Goal: Information Seeking & Learning: Understand process/instructions

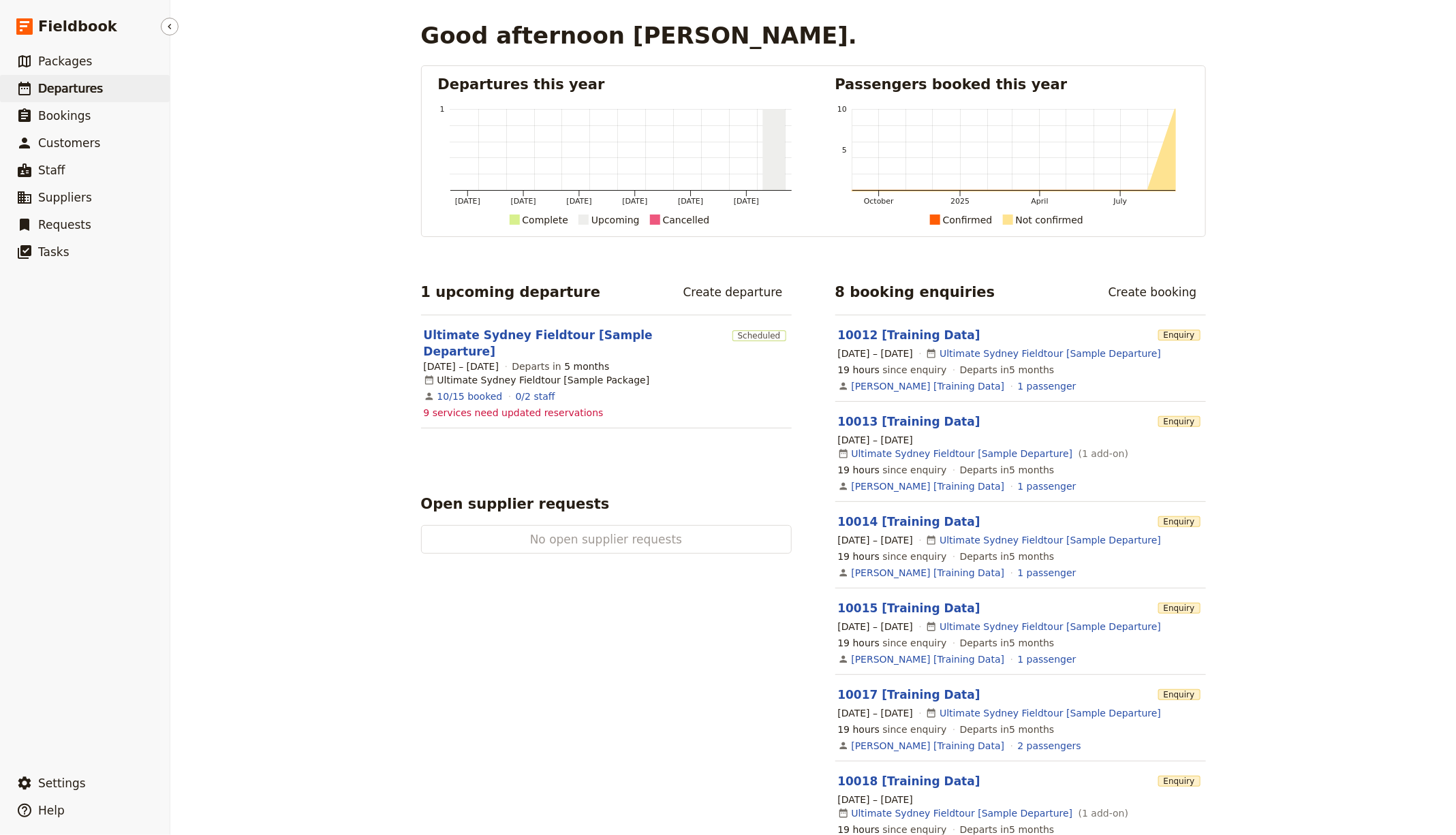
click at [68, 91] on span "Departures" at bounding box center [70, 89] width 65 height 13
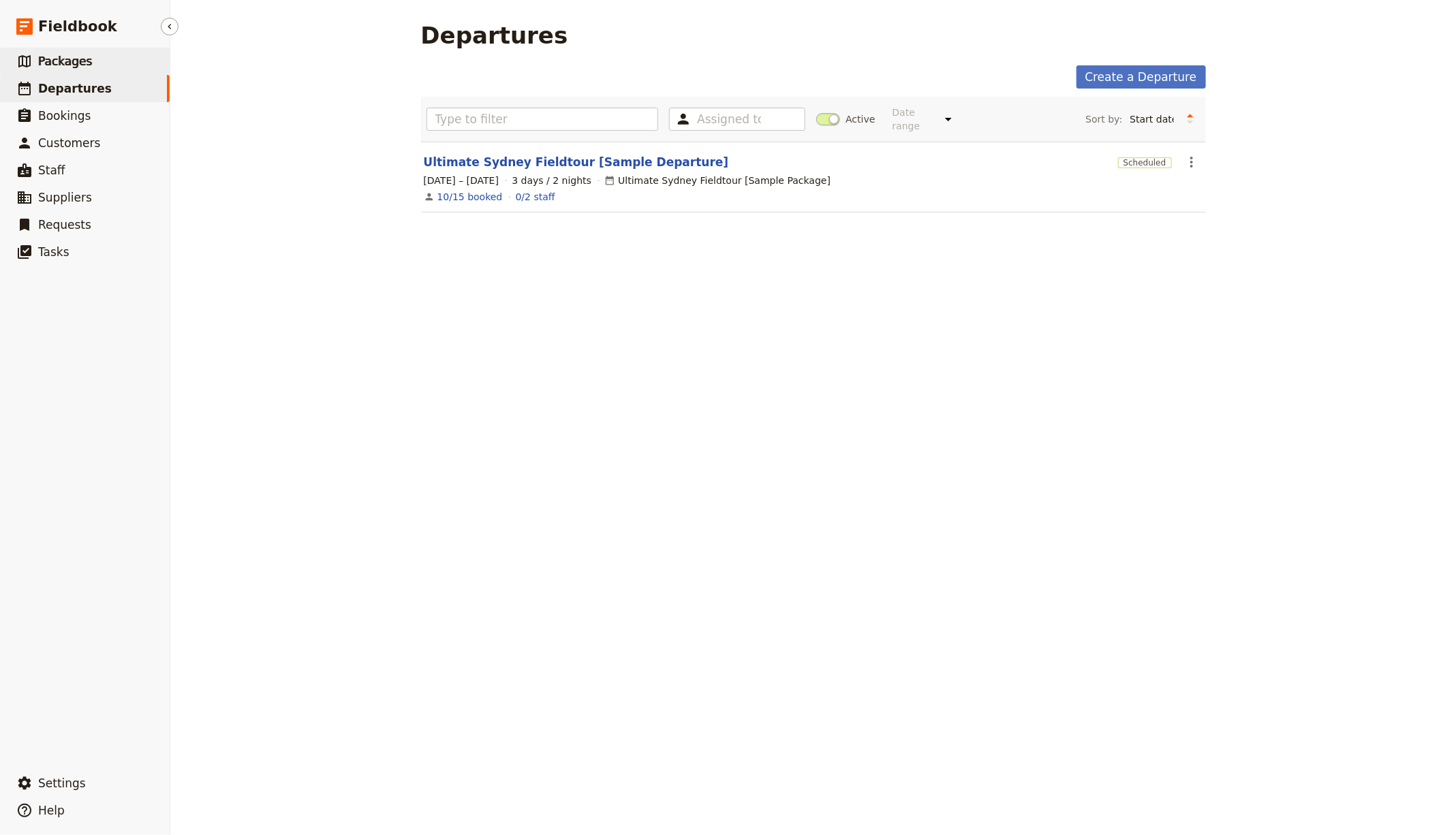
click at [60, 58] on span "Packages" at bounding box center [65, 61] width 54 height 13
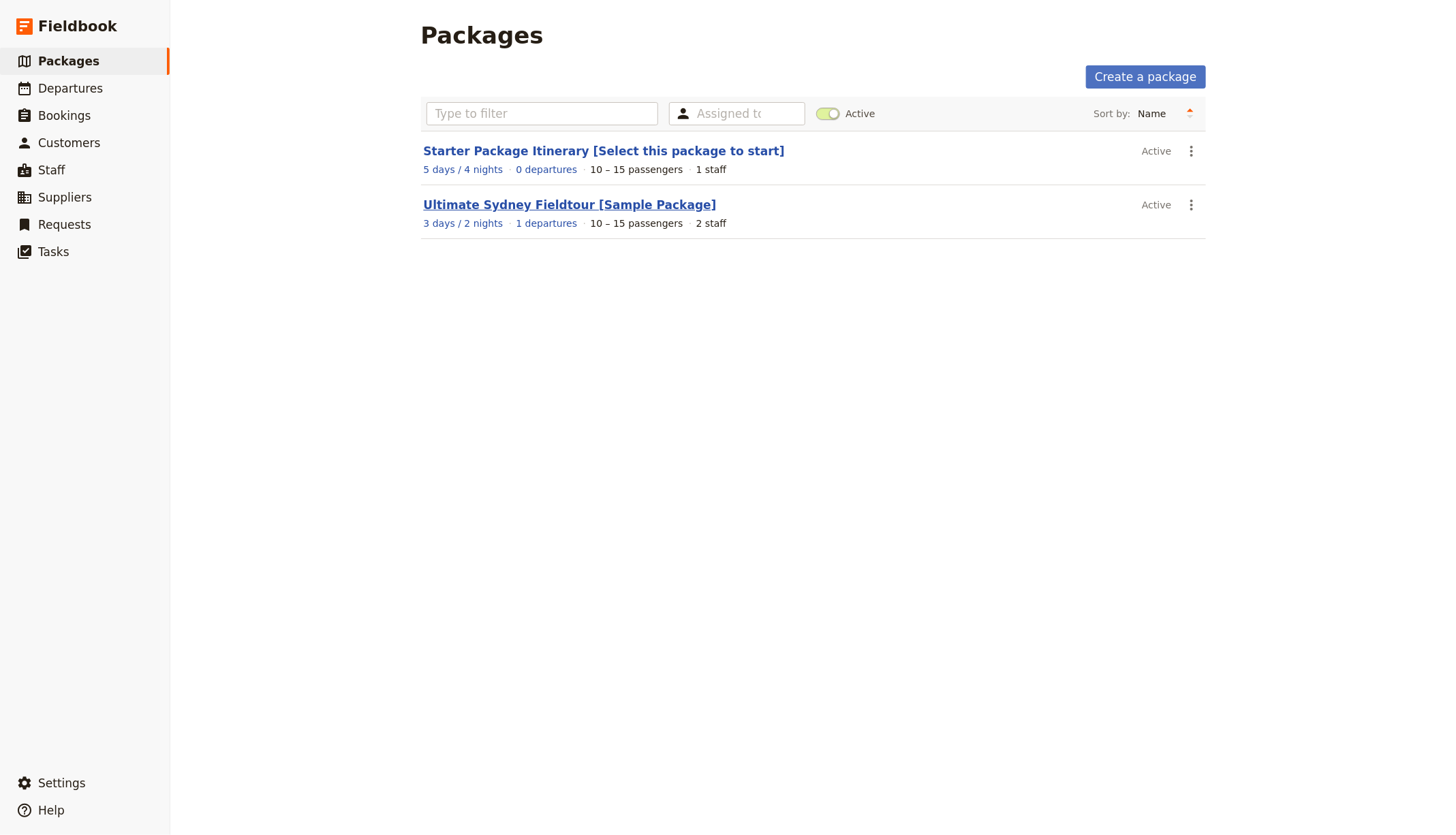
click at [488, 207] on link "Ultimate Sydney Fieldtour [Sample Package]" at bounding box center [570, 205] width 293 height 13
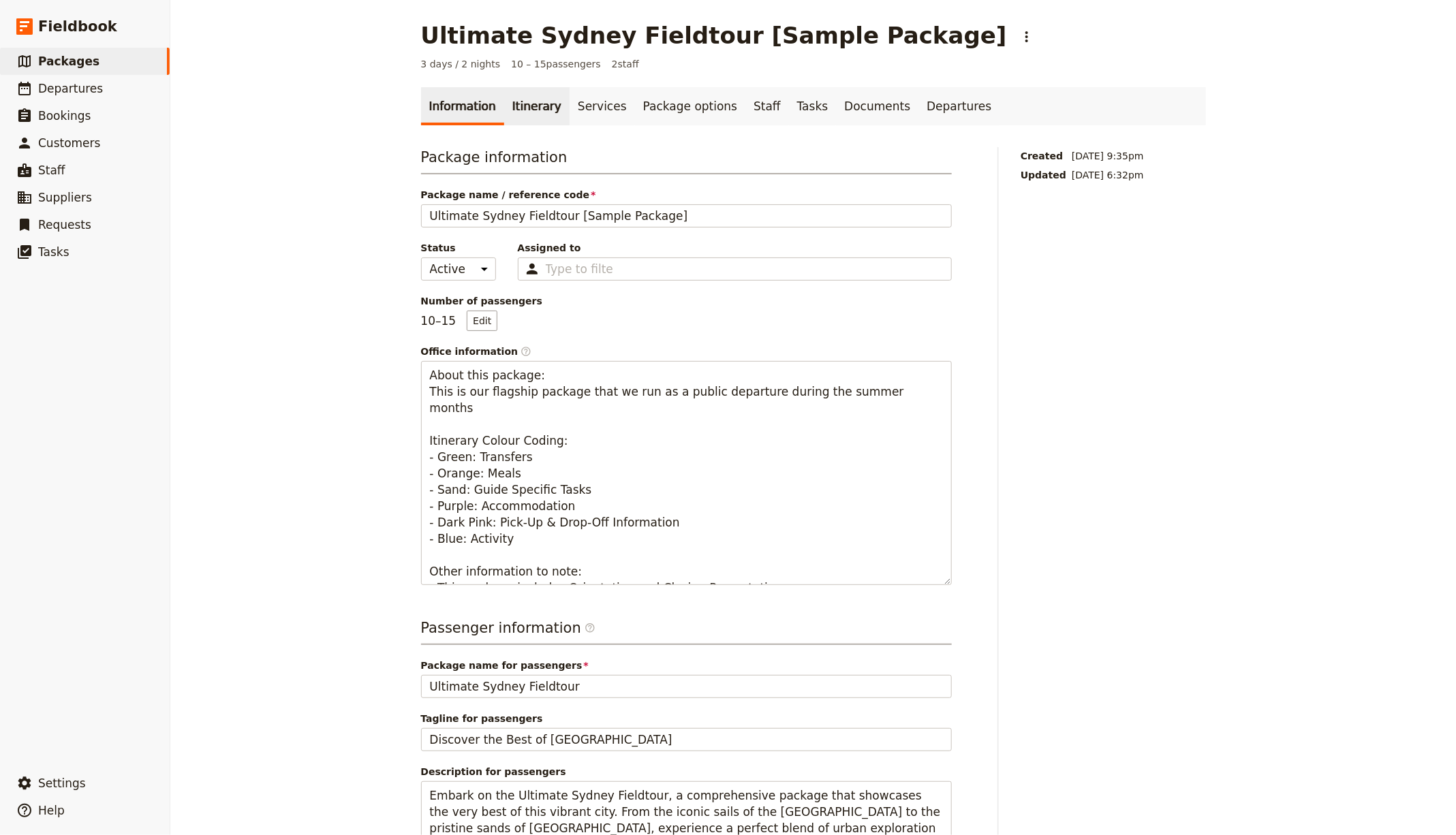
click at [504, 116] on link "Itinerary" at bounding box center [536, 106] width 66 height 38
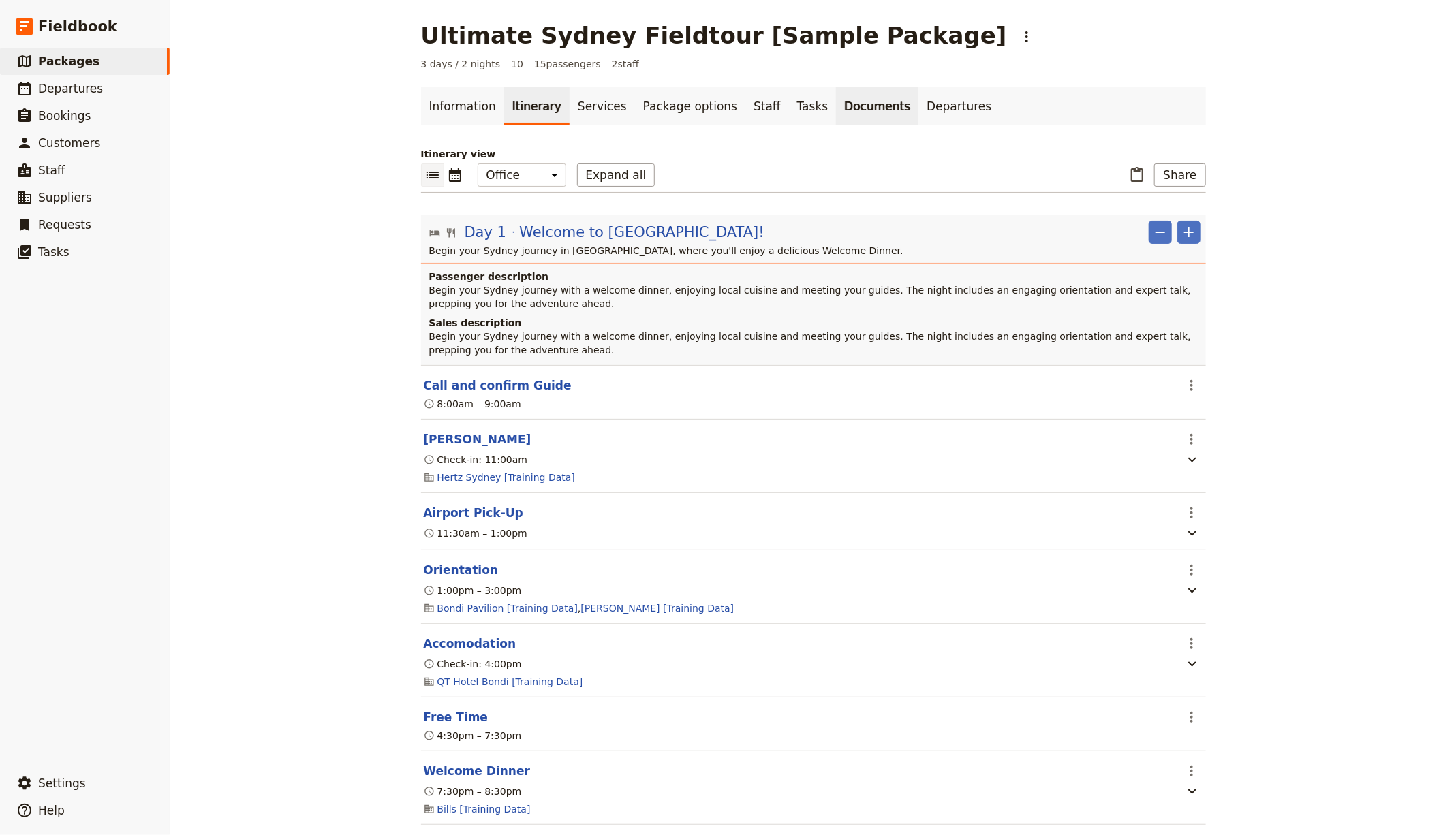
click at [836, 101] on link "Documents" at bounding box center [876, 106] width 82 height 38
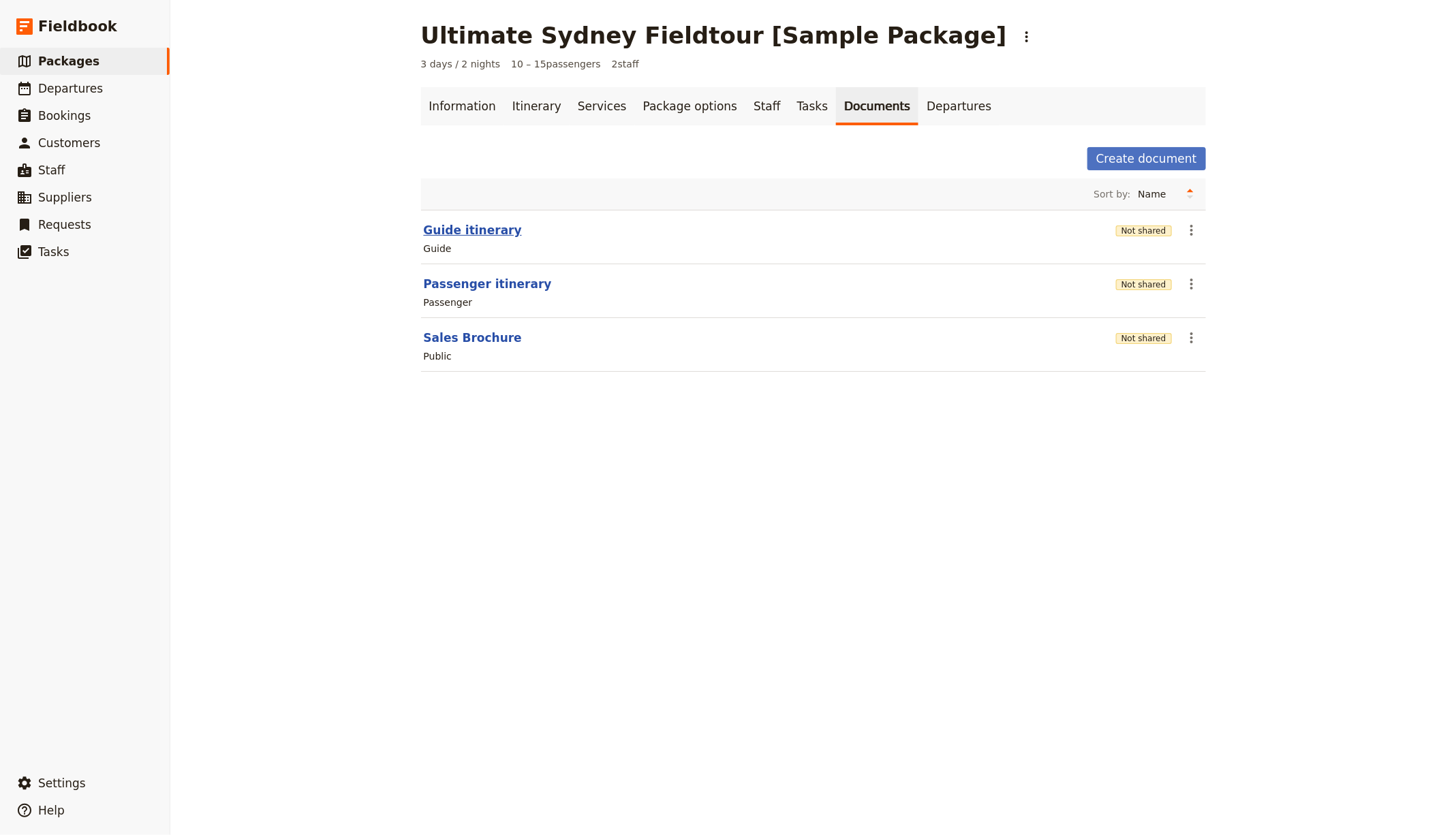
click at [470, 229] on button "Guide itinerary" at bounding box center [473, 231] width 98 height 17
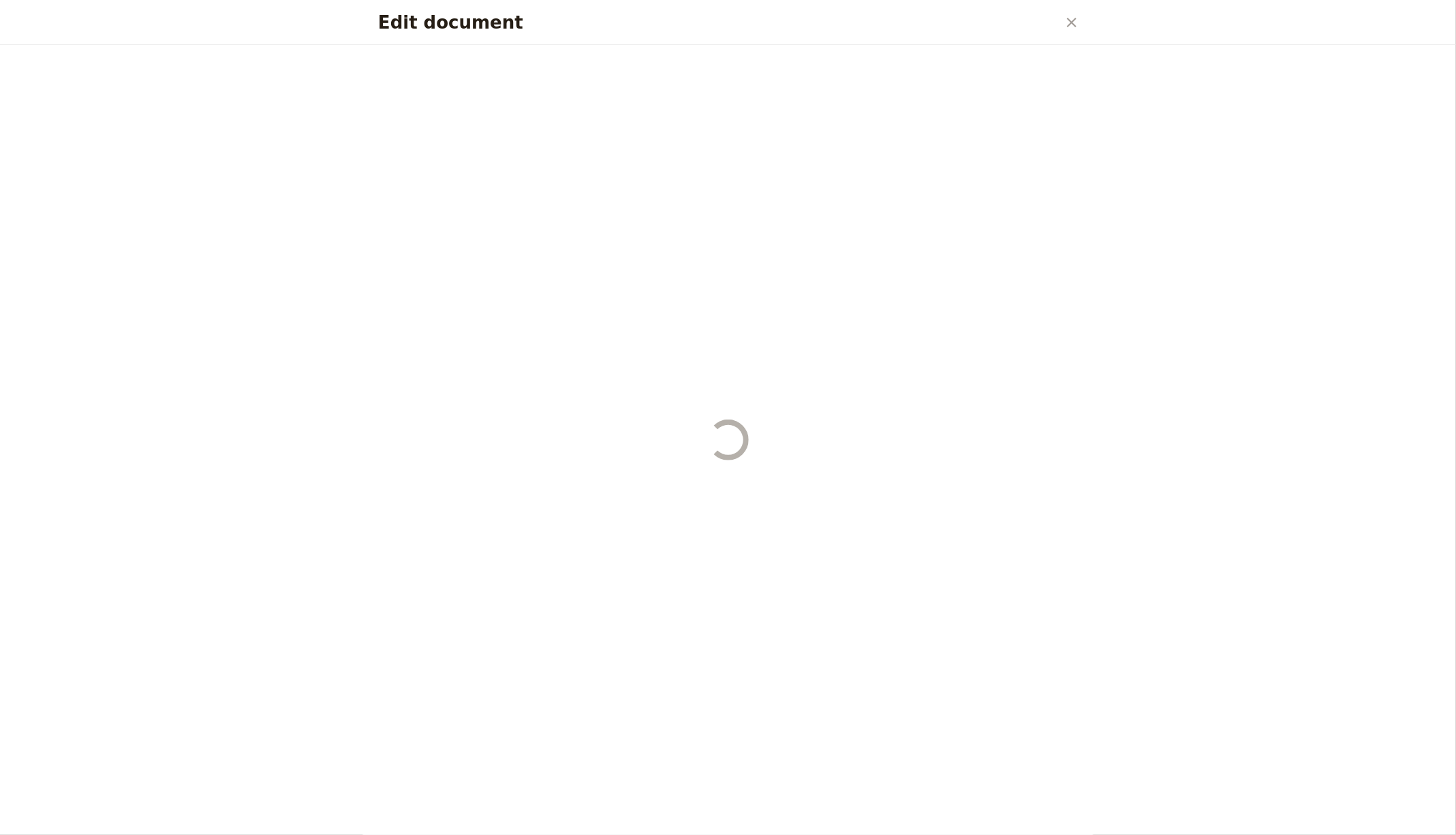
select select "STAFF"
select select "RUN_SHEET"
select select "DEFAULT"
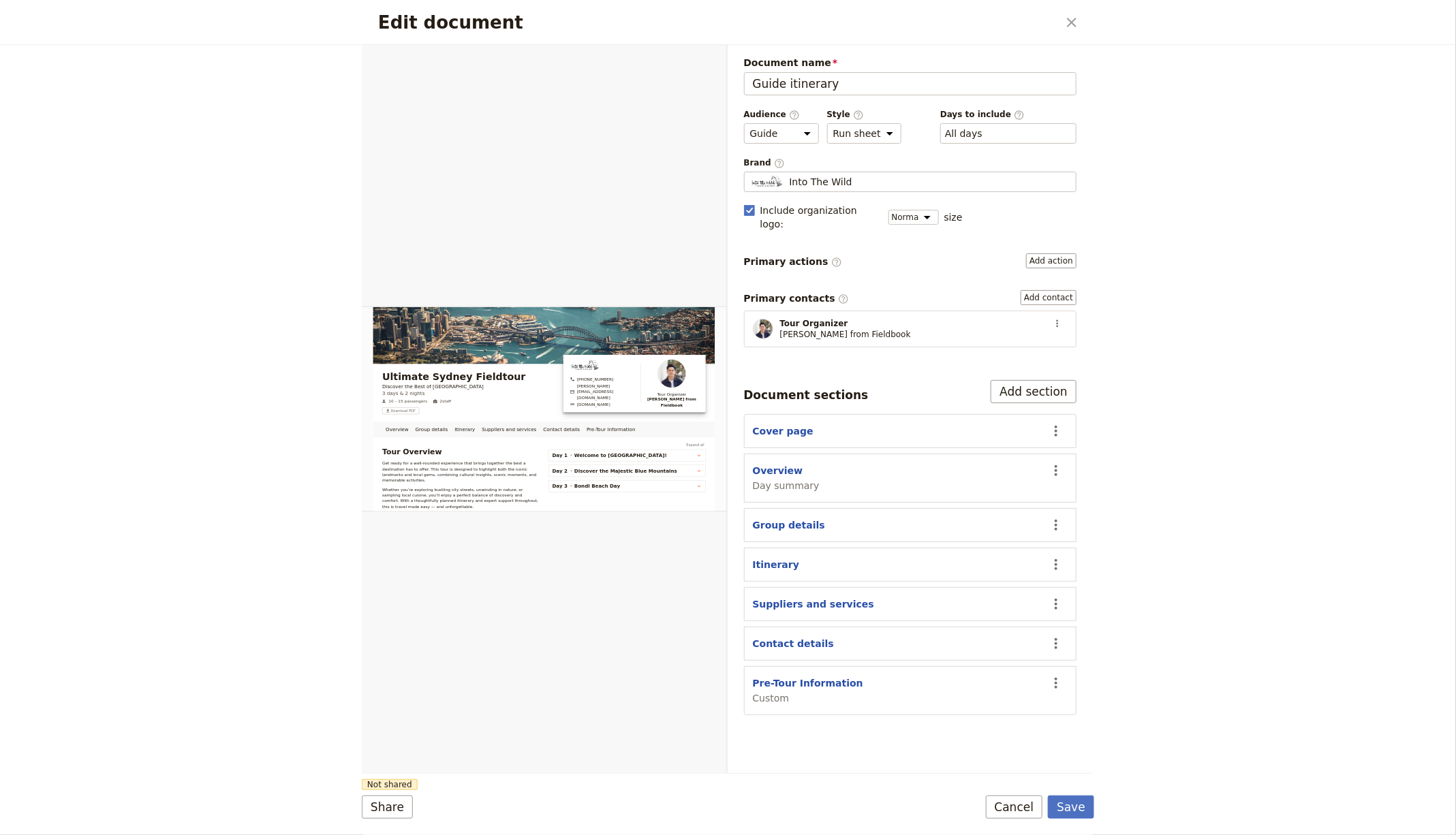
click at [746, 454] on section "Overview Day summary ​" at bounding box center [910, 478] width 333 height 49
click at [756, 464] on button "Overview" at bounding box center [778, 470] width 51 height 13
select select "DAY_SUMMARY"
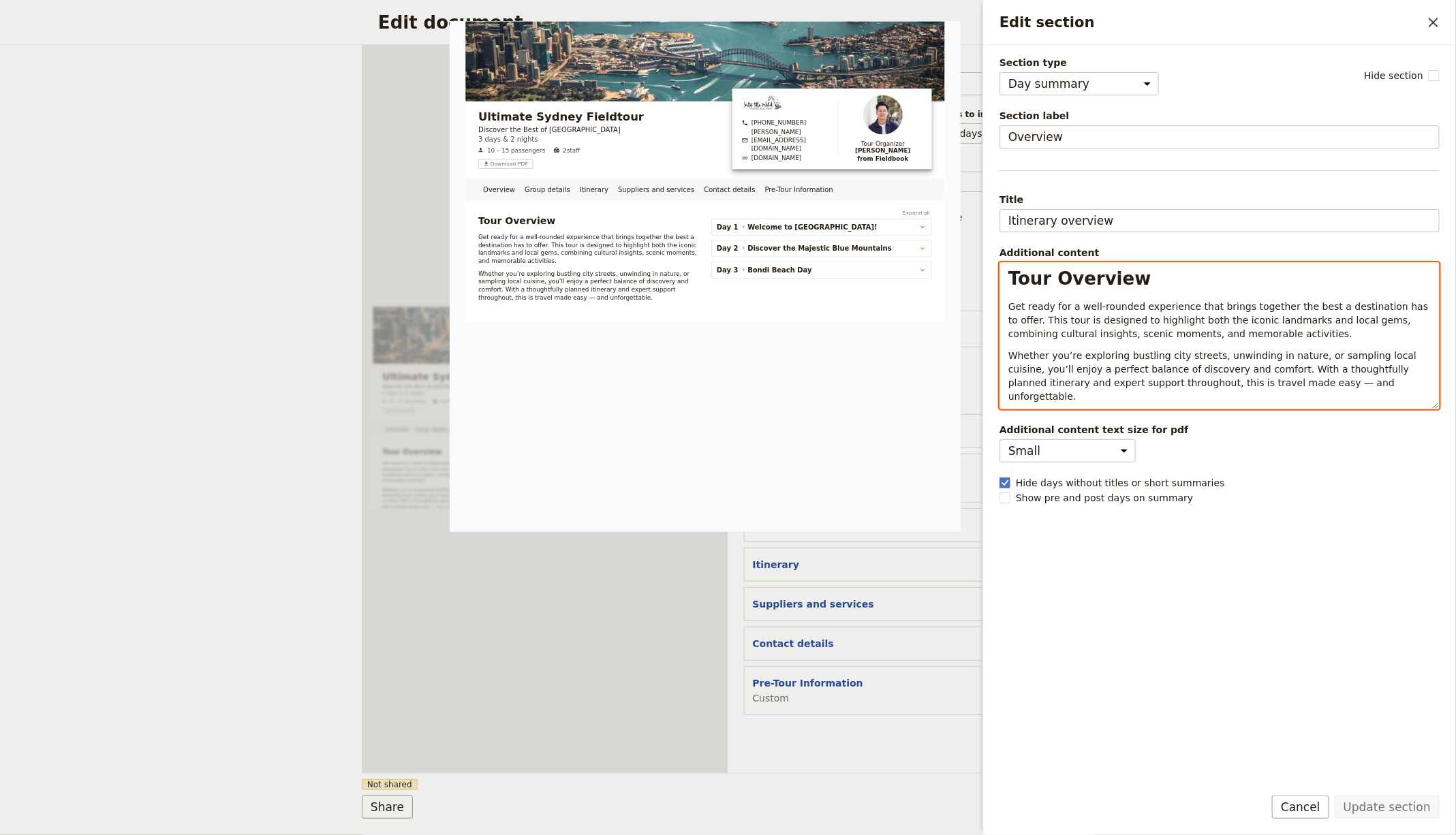
click at [1008, 376] on div "Tour Overview Get ready for a well-rounded experience that brings together the …" at bounding box center [1219, 335] width 440 height 147
select select "h1"
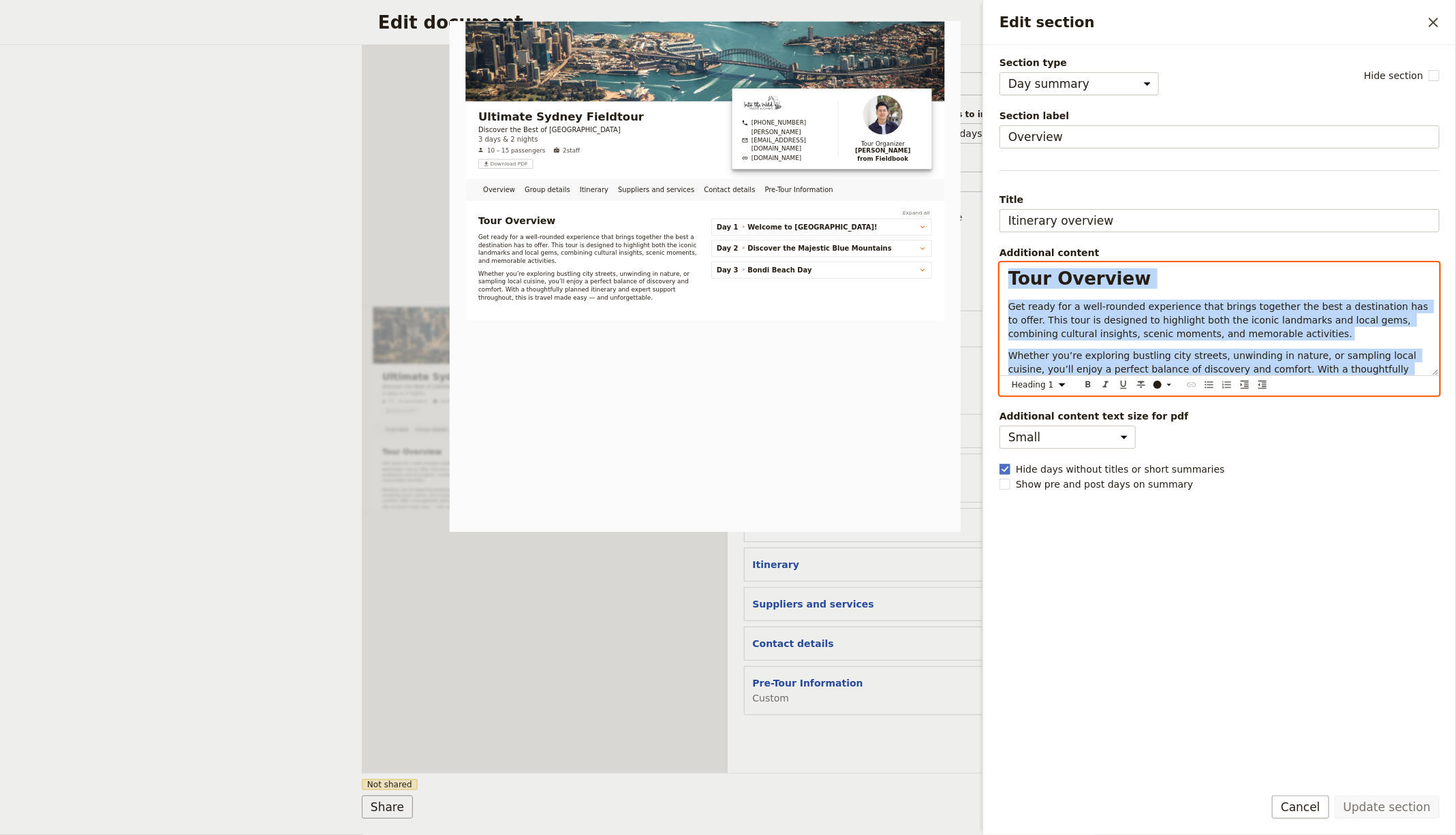
copy div "Tour Overview Get ready for a well-rounded experience that brings together the …"
click at [870, 769] on div "Document name Guide itinerary Preview Audience ​ Public Passenger Guide Style ​…" at bounding box center [910, 409] width 366 height 728
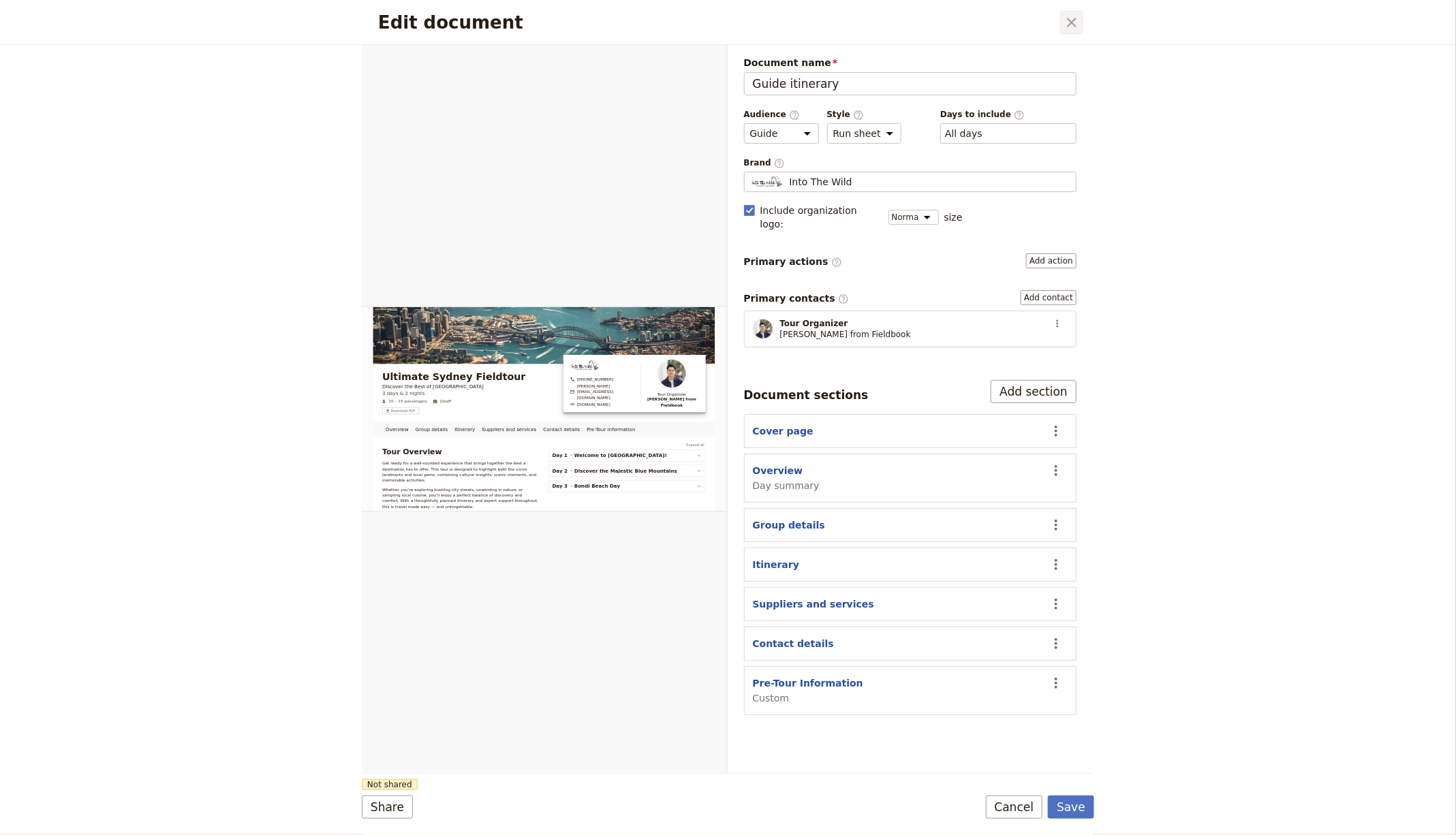
click at [1080, 22] on icon "Close dialog" at bounding box center [1071, 22] width 17 height 17
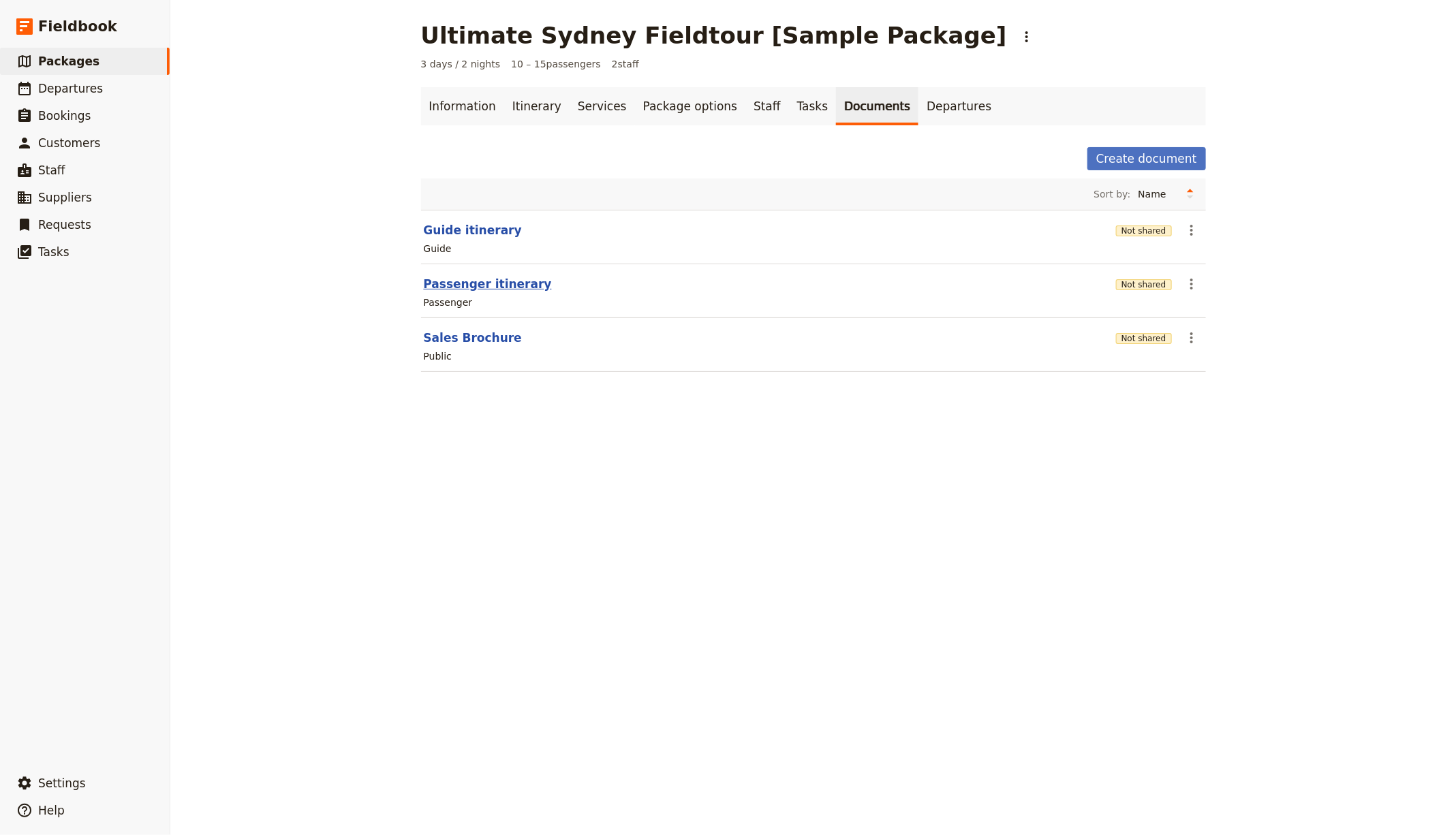
click at [442, 285] on button "Passenger itinerary" at bounding box center [488, 284] width 128 height 17
select select "PASSENGER"
select select "RUN_SHEET"
select select "DEFAULT"
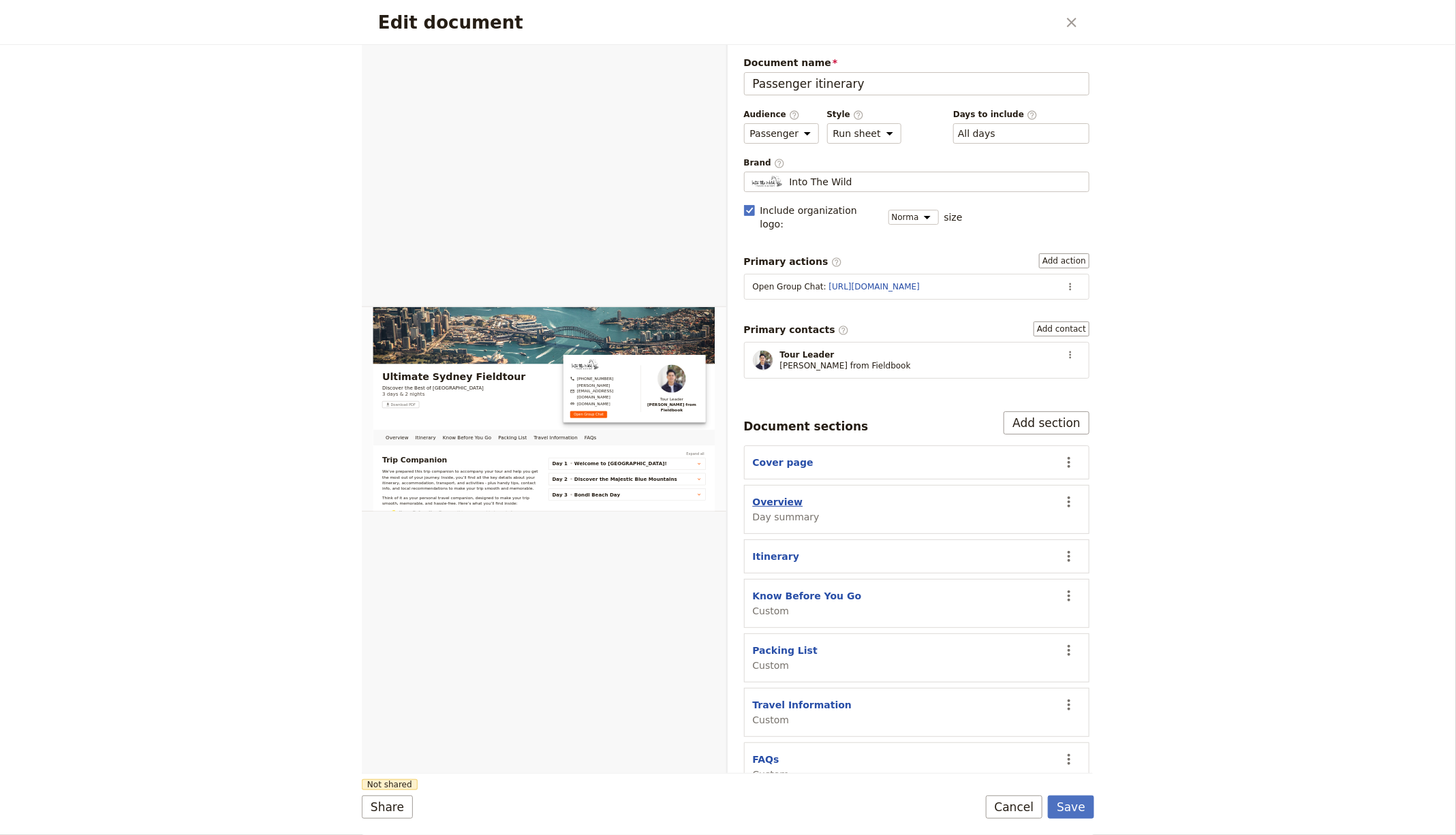
click at [783, 495] on button "Overview" at bounding box center [778, 502] width 51 height 13
select select "DAY_SUMMARY"
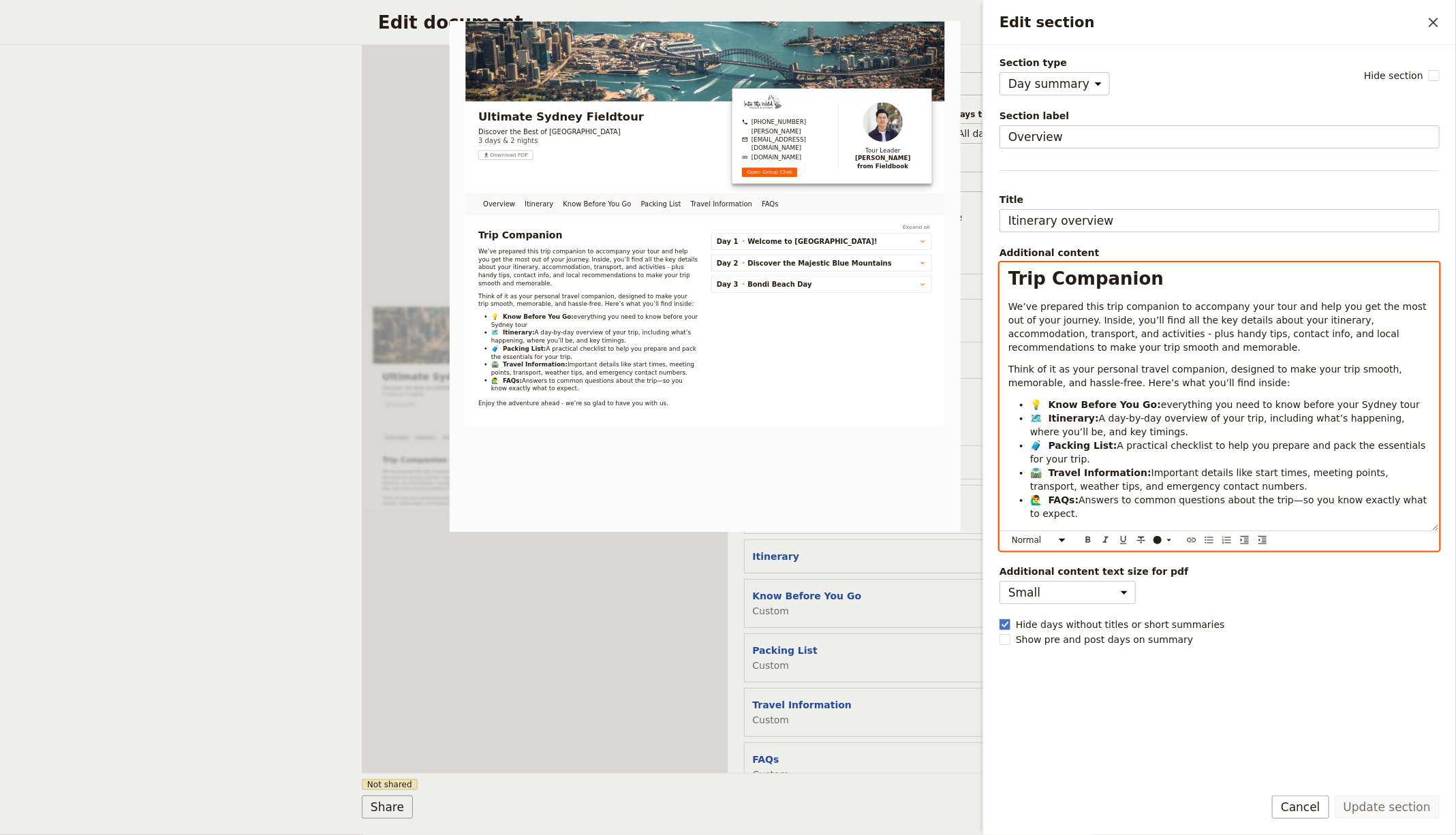
click at [1233, 365] on span "Think of it as your personal travel companion, designed to make your trip smoot…" at bounding box center [1206, 376] width 397 height 25
select select "h1"
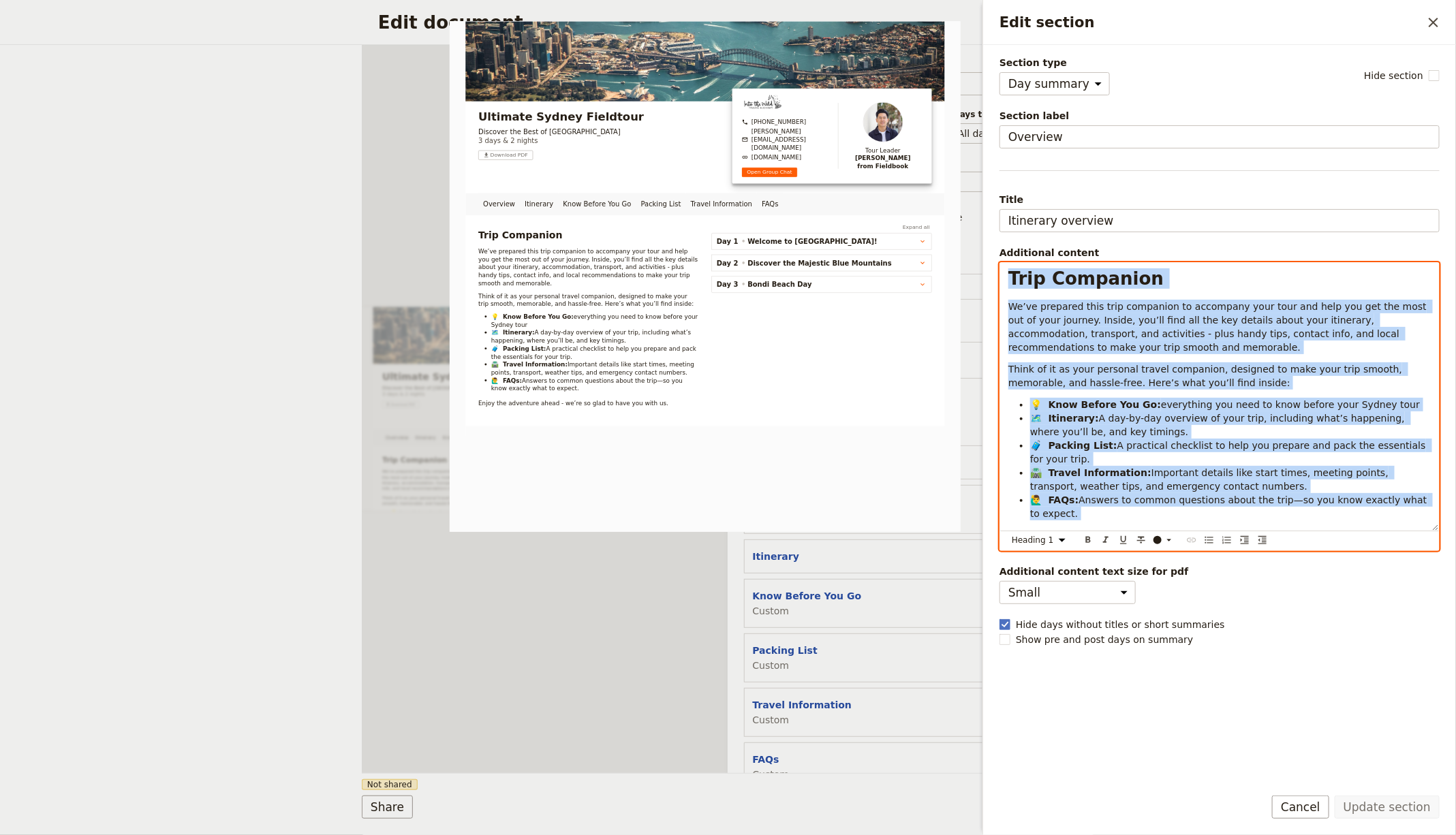
copy div "Lore Ipsumdolo Si’am consecte adip elit seddoeius te incididun utla etdo mag al…"
click at [925, 701] on div "Travel Information Custom" at bounding box center [902, 712] width 299 height 29
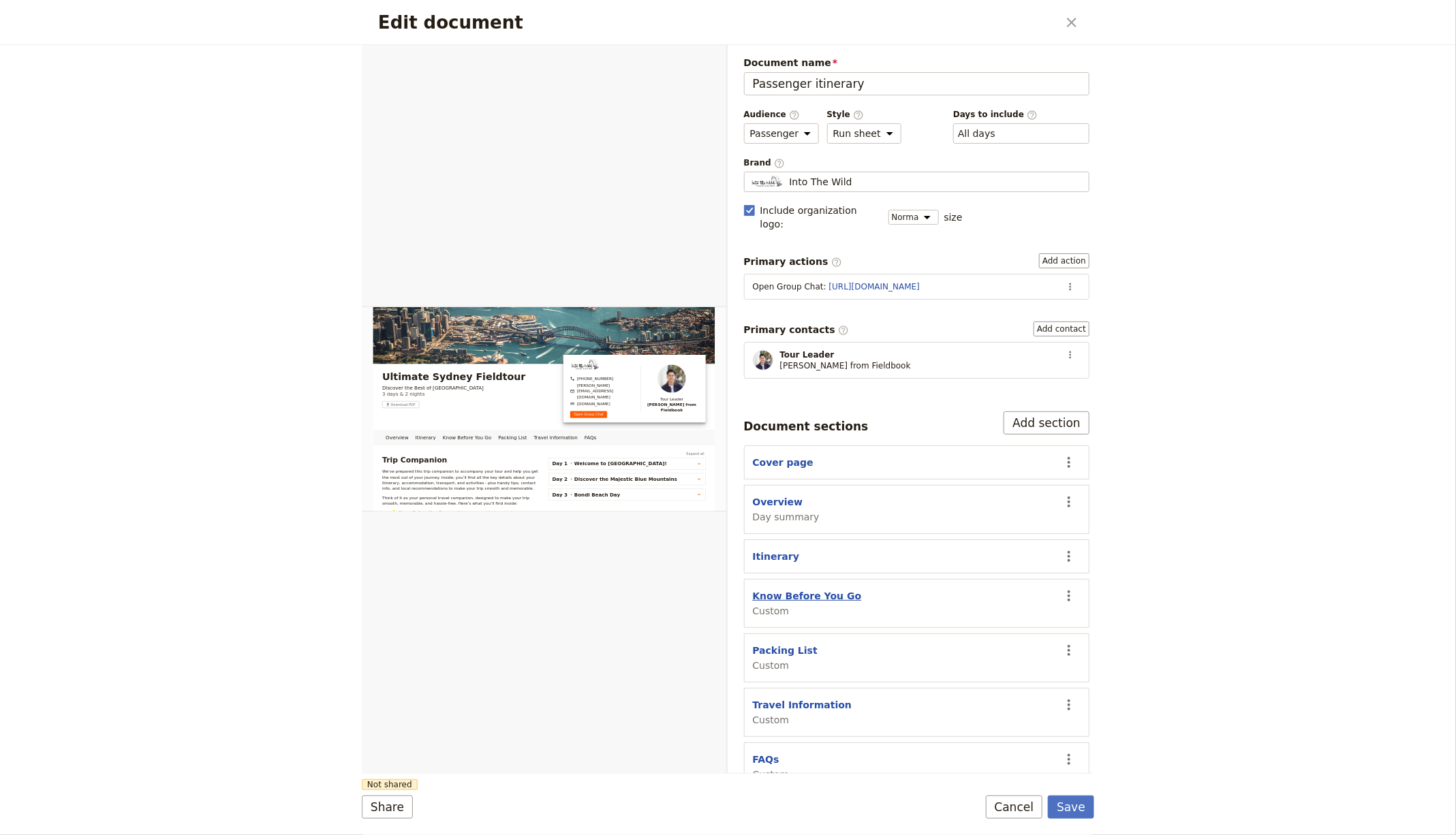
click at [841, 590] on button "Know Before You Go" at bounding box center [807, 596] width 109 height 13
select select "CUSTOM"
select select "default"
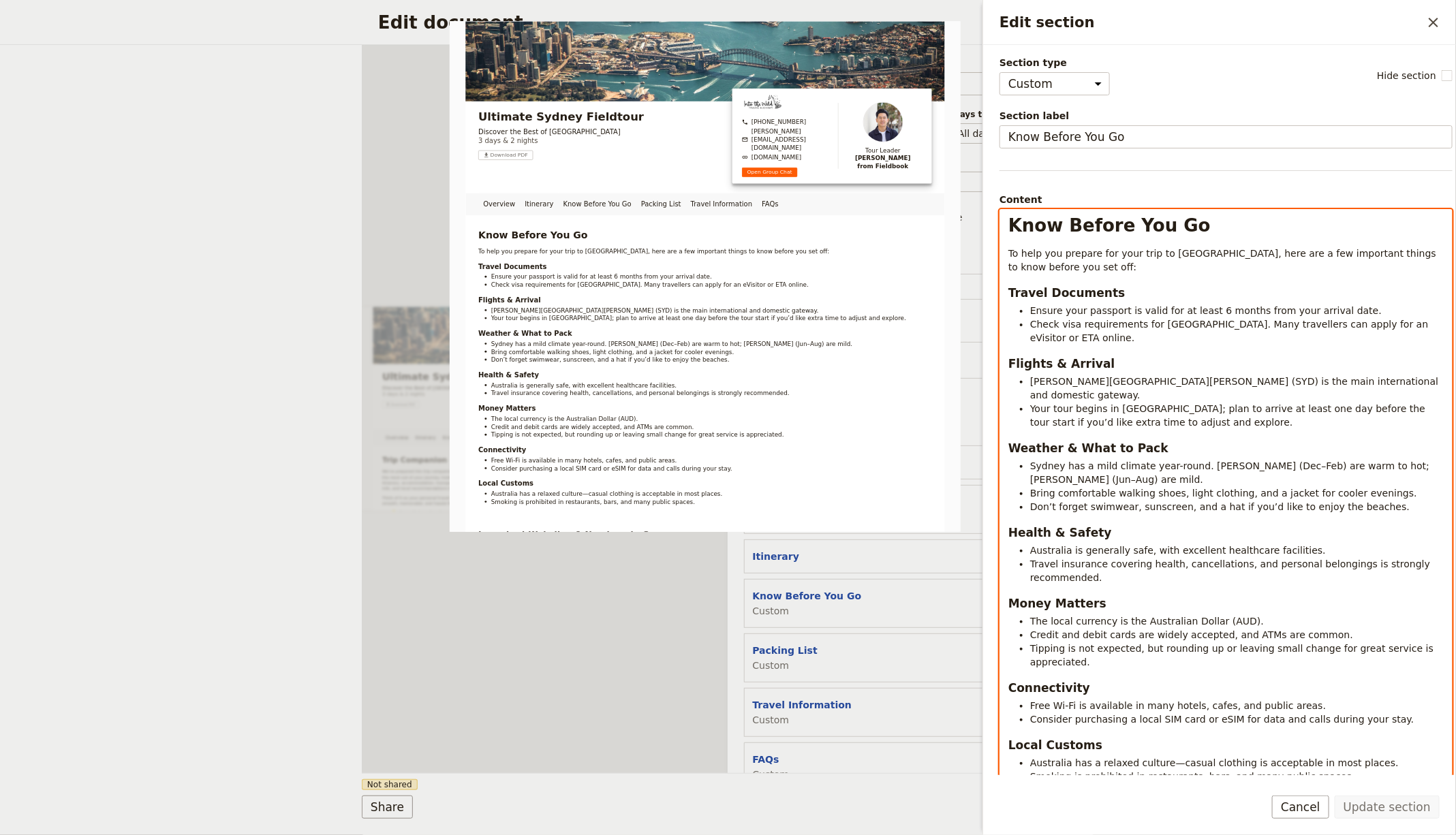
click at [1191, 440] on h3 "Weather & What to Pack" at bounding box center [1225, 449] width 435 height 17
select select "h1"
copy div "Lore Ipsumd Sit Am Co adip eli seddoei tem inci utla et Dolore, magn ali e adm …"
click at [867, 601] on section "Know Before You Go Custom ​" at bounding box center [916, 603] width 346 height 49
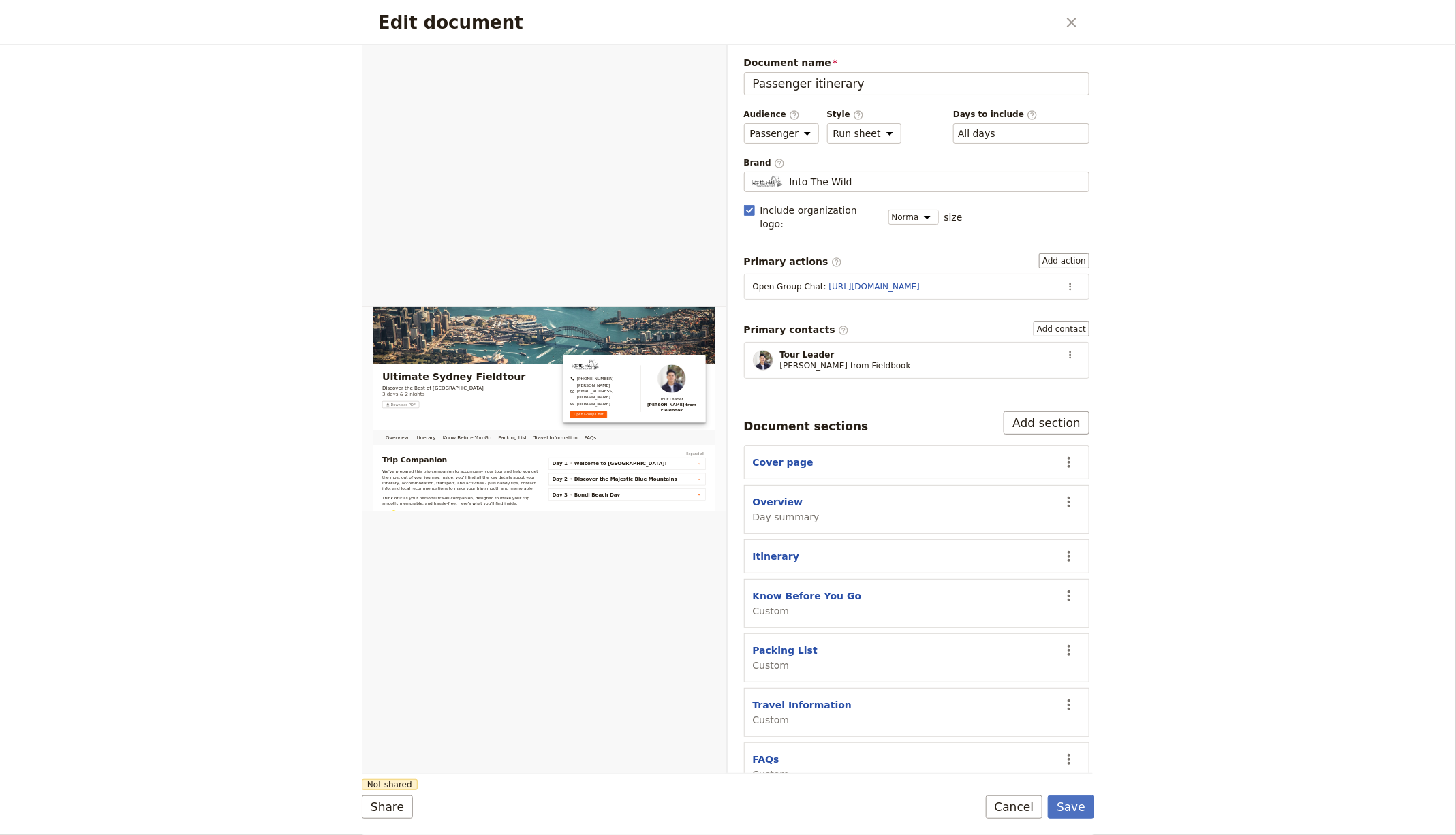
drag, startPoint x: 769, startPoint y: 627, endPoint x: 862, endPoint y: 587, distance: 101.2
click at [769, 643] on button "Packing List" at bounding box center [785, 650] width 65 height 13
select select "CUSTOM"
select select "default"
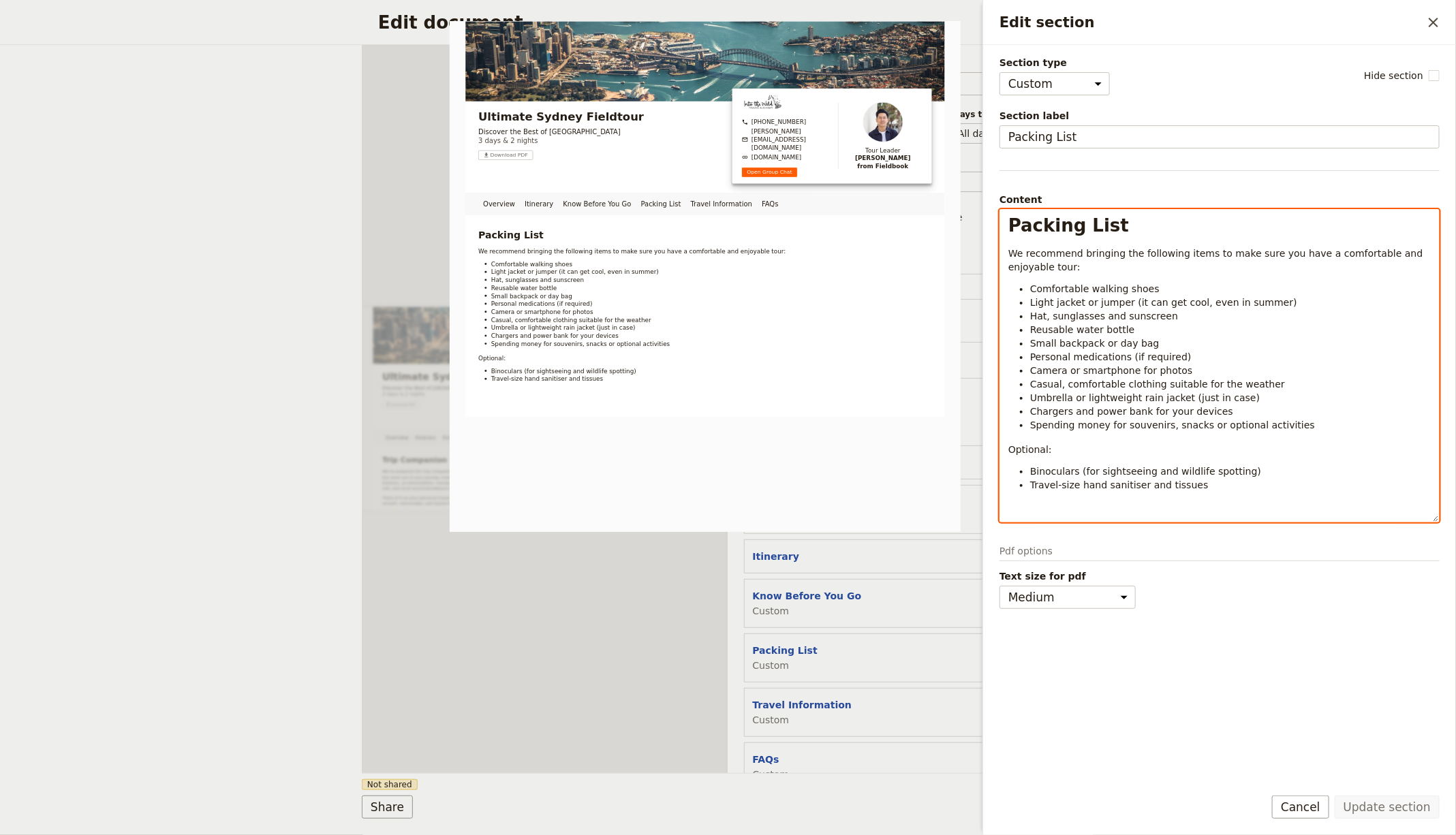
click at [1227, 385] on span "Casual, comfortable clothing suitable for the weather" at bounding box center [1157, 384] width 255 height 11
select select "h1"
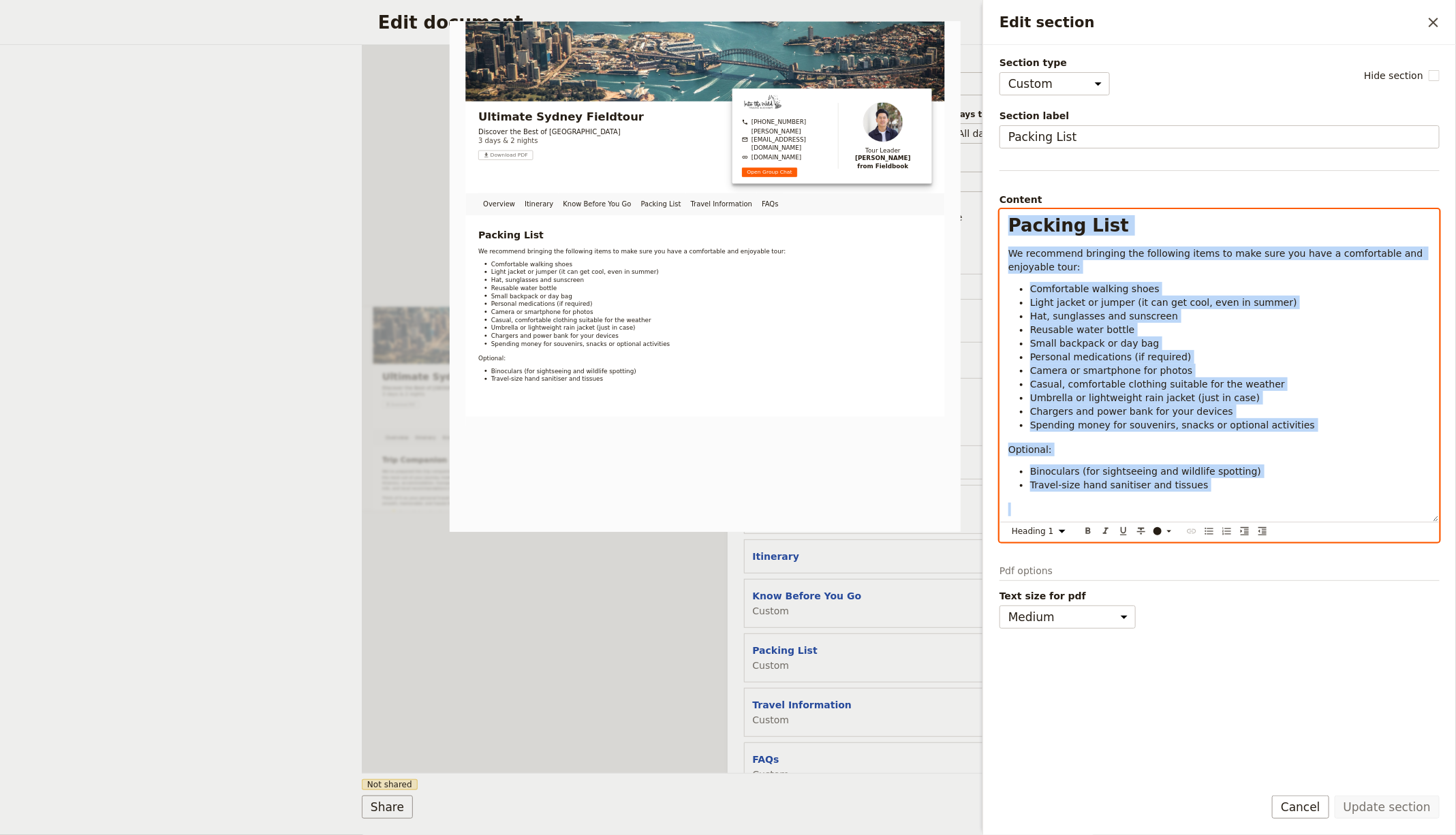
copy div "Packing List We recommend bringing the following items to make sure you have a …"
click at [726, 626] on div "Overview Itinerary Know Before You Go Packing List Travel Information FAQs Web …" at bounding box center [544, 409] width 366 height 728
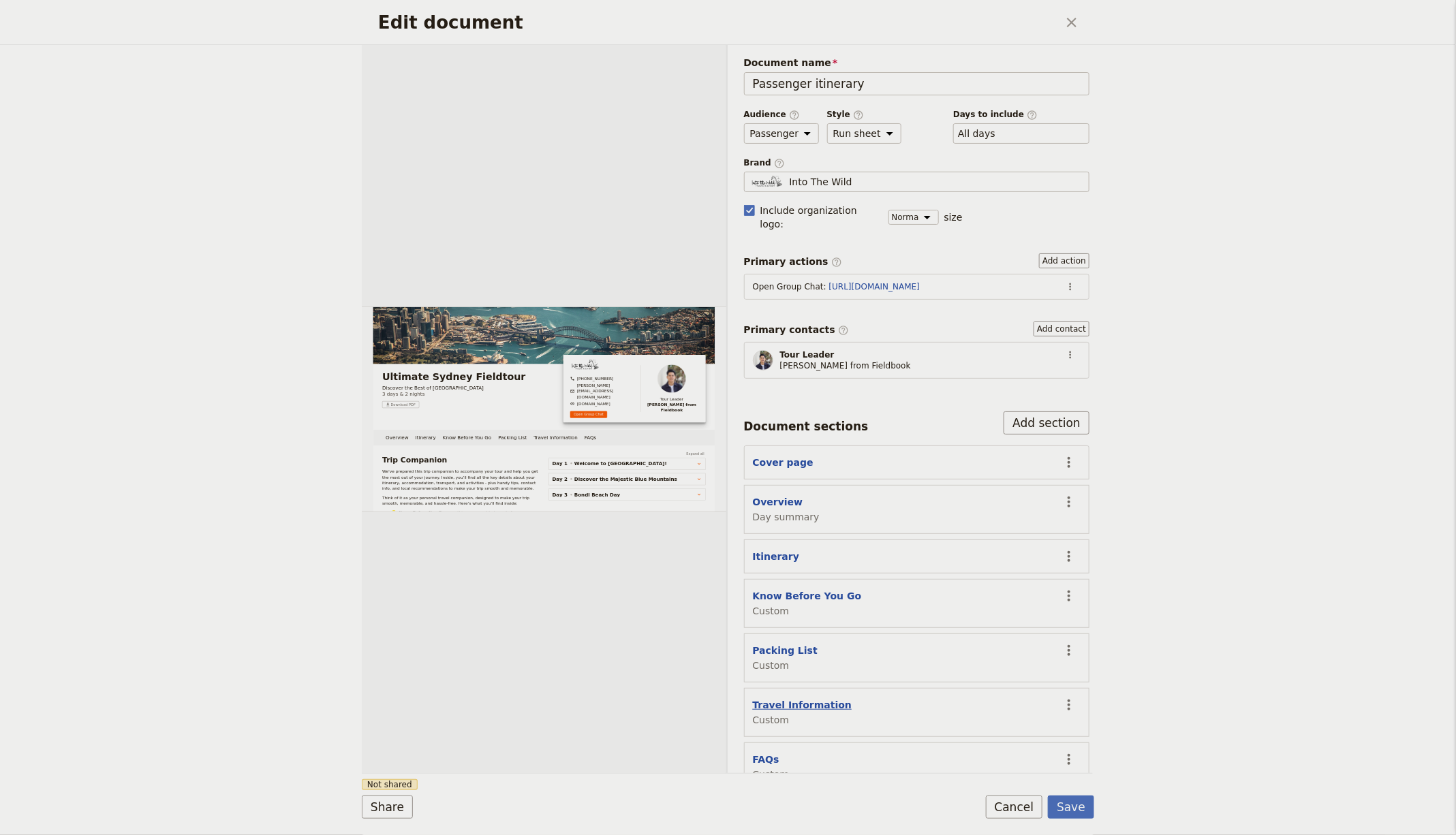
click at [774, 698] on button "Travel Information" at bounding box center [803, 705] width 99 height 13
select select "CUSTOM"
select select "default"
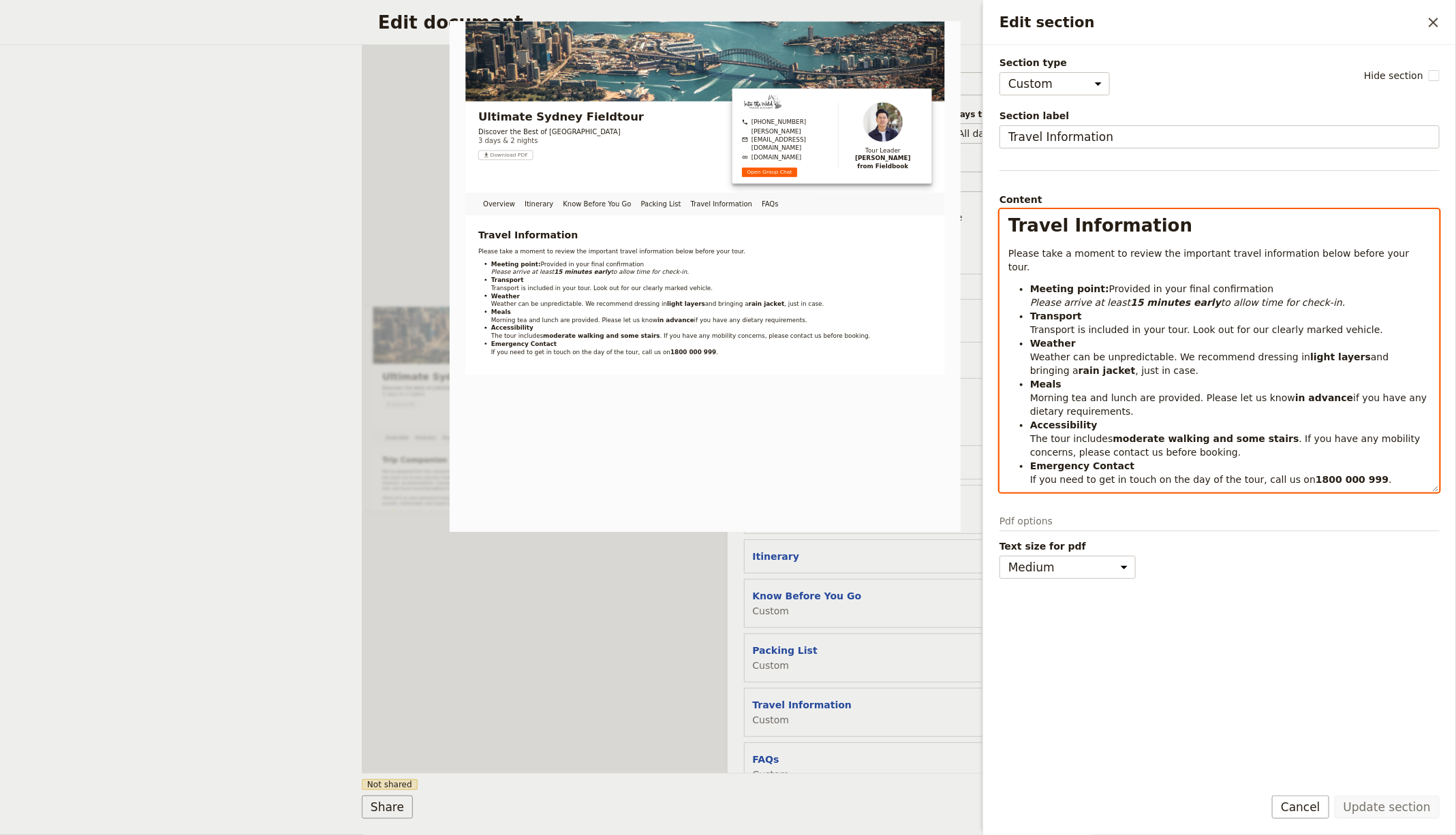
click at [1207, 433] on strong "moderate walking and some stairs" at bounding box center [1206, 438] width 186 height 11
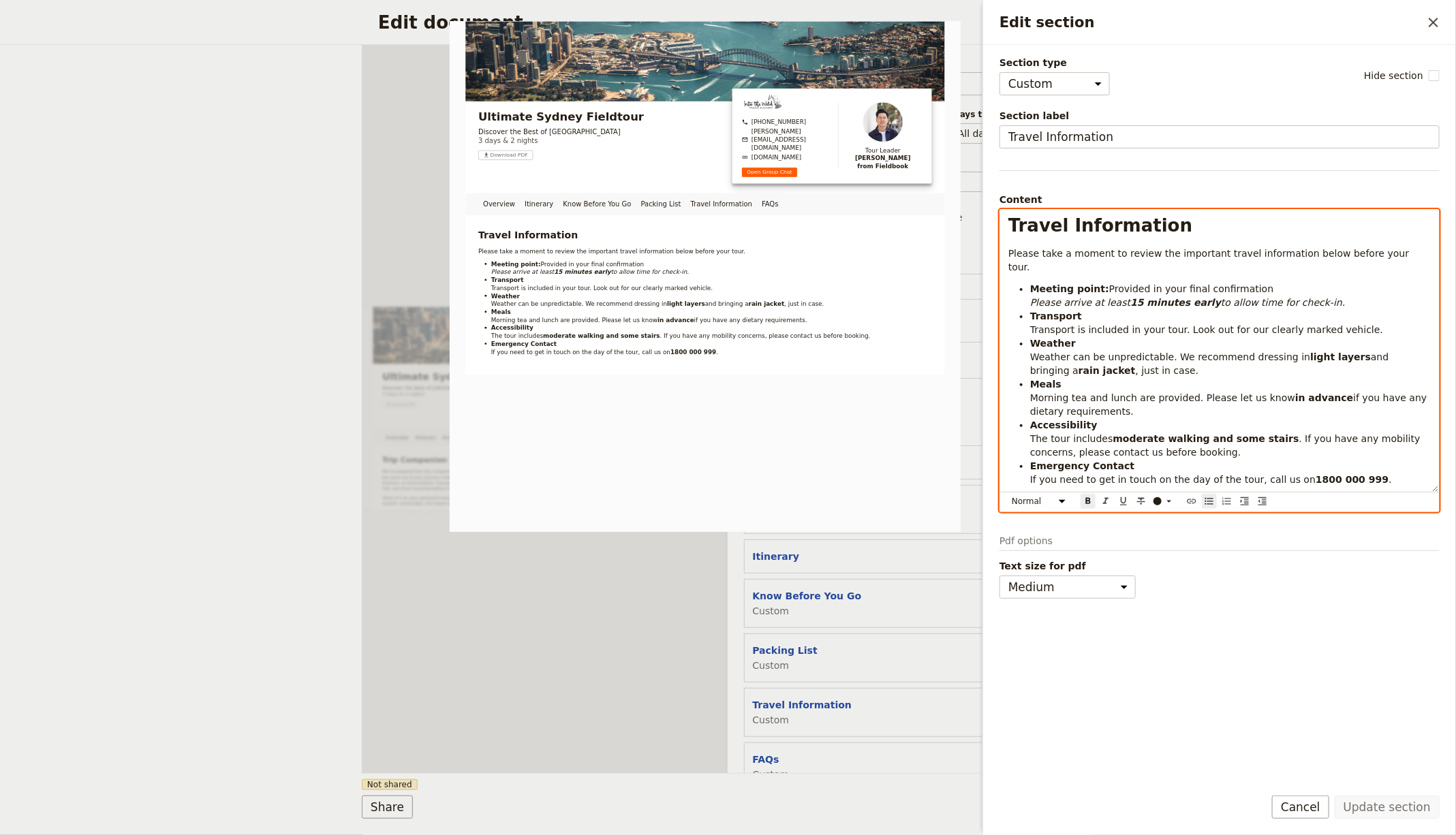
select select "h1"
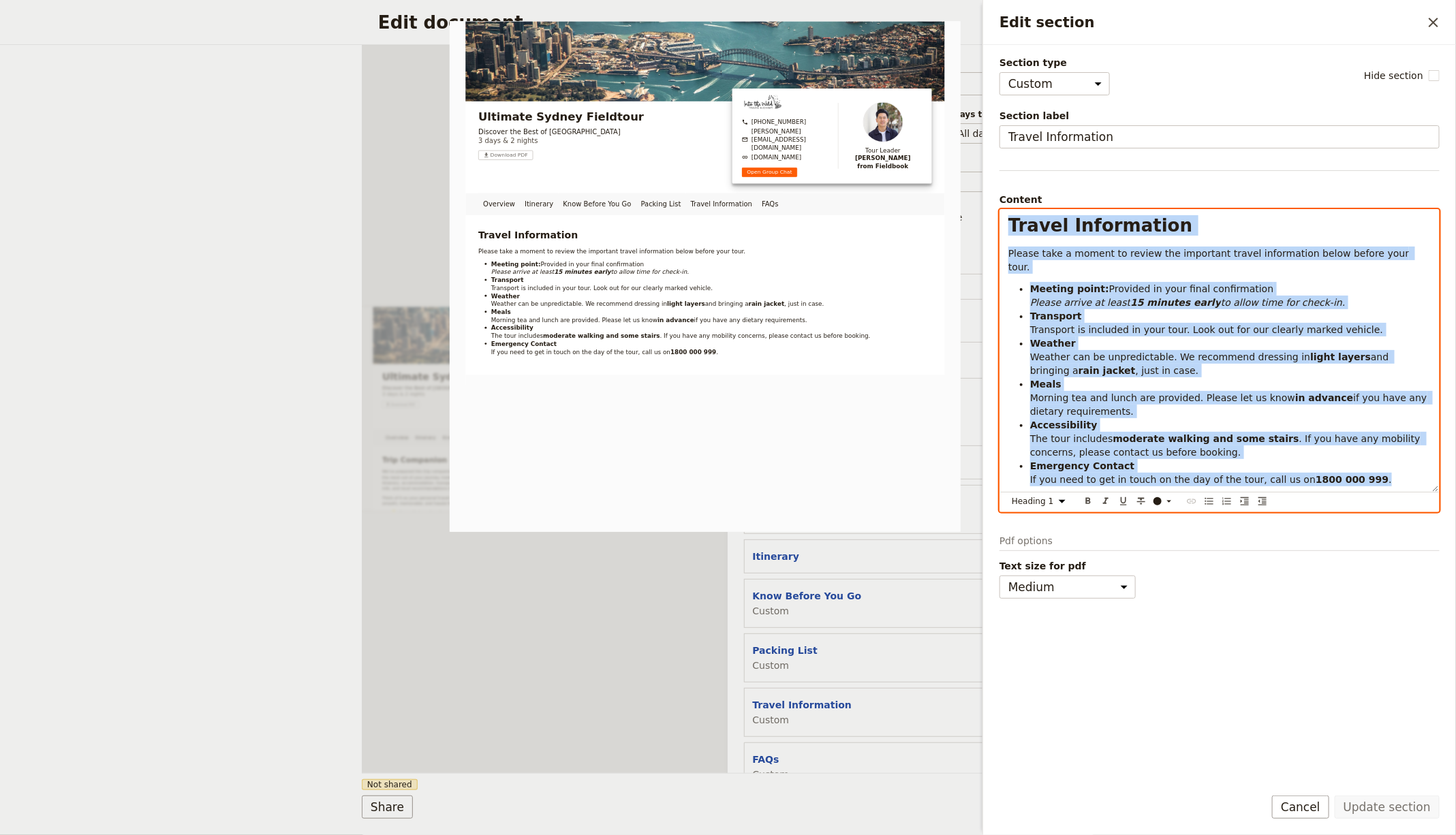
copy div "Travel Information Please take a moment to review the important travel informat…"
click at [777, 753] on div "FAQs Custom" at bounding box center [771, 767] width 36 height 29
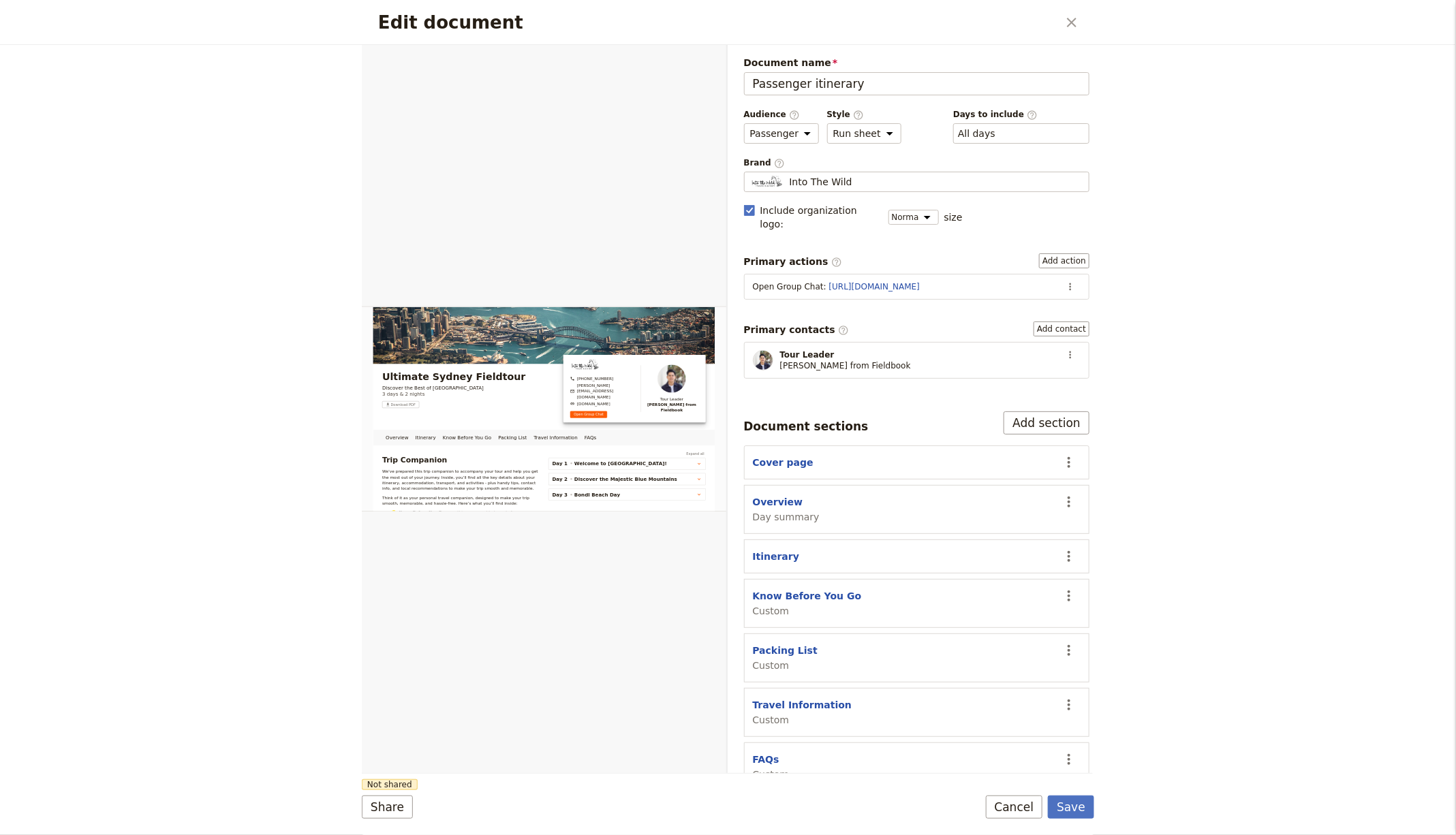
click at [760, 742] on section "FAQs Custom ​" at bounding box center [916, 766] width 346 height 49
drag, startPoint x: 758, startPoint y: 739, endPoint x: 914, endPoint y: 626, distance: 192.6
click at [759, 753] on button "FAQs" at bounding box center [766, 760] width 27 height 13
select select "CUSTOM"
select select "default"
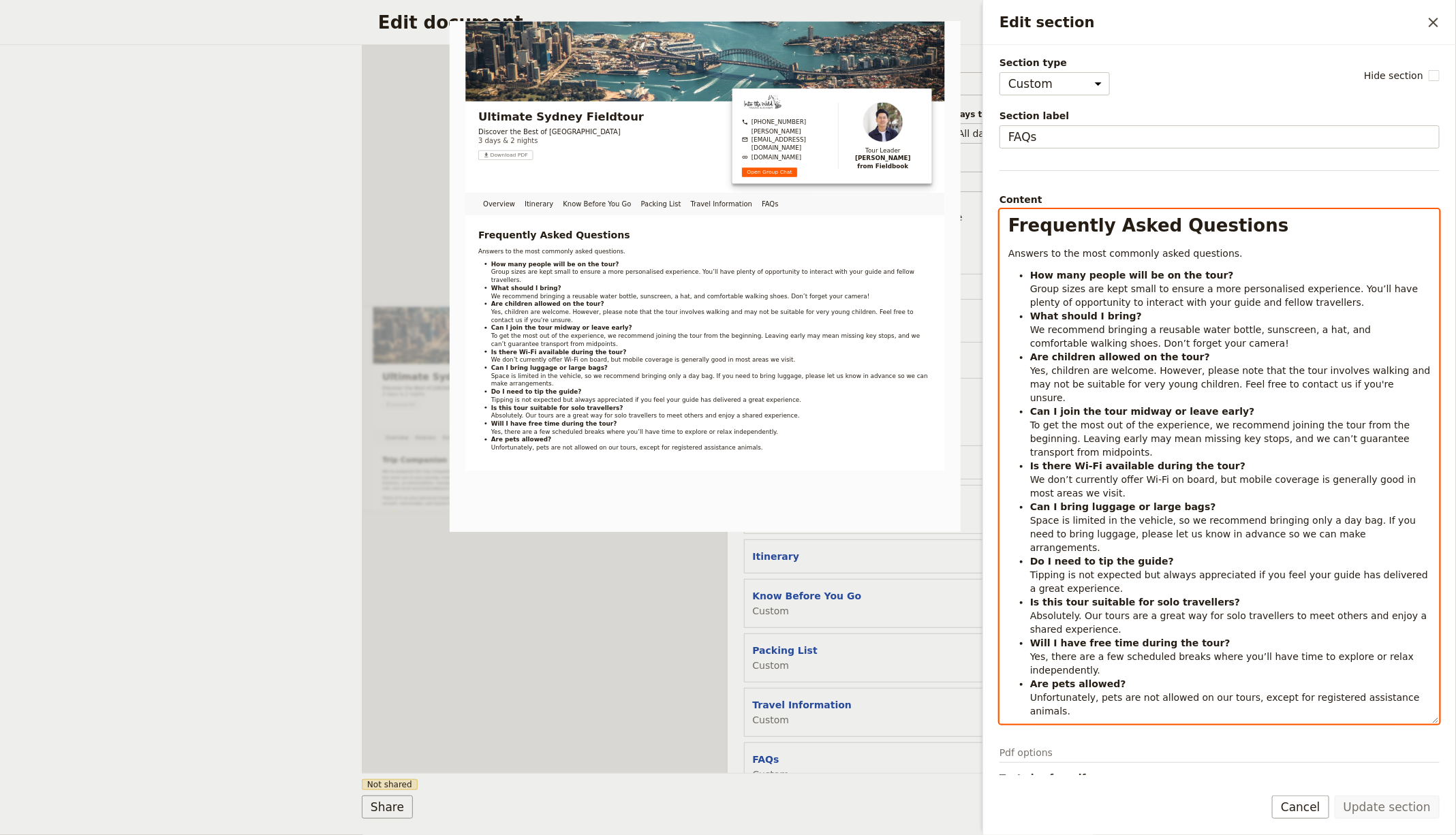
drag, startPoint x: 1177, startPoint y: 329, endPoint x: 1204, endPoint y: 336, distance: 27.9
click at [1182, 328] on span "We recommend bringing a reusable water bottle, sunscreen, a hat, and comfortabl…" at bounding box center [1201, 337] width 344 height 25
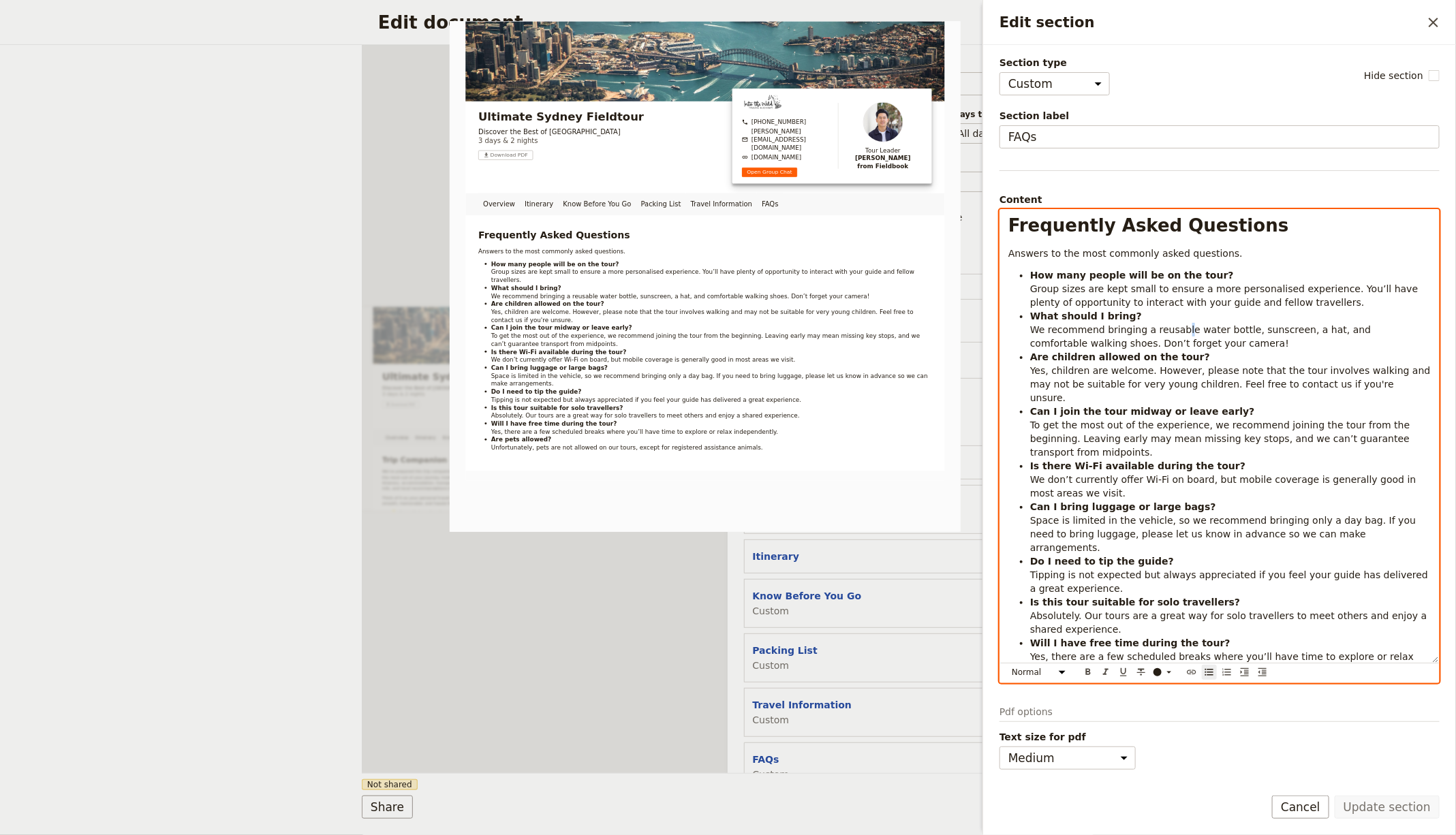
select select "h1"
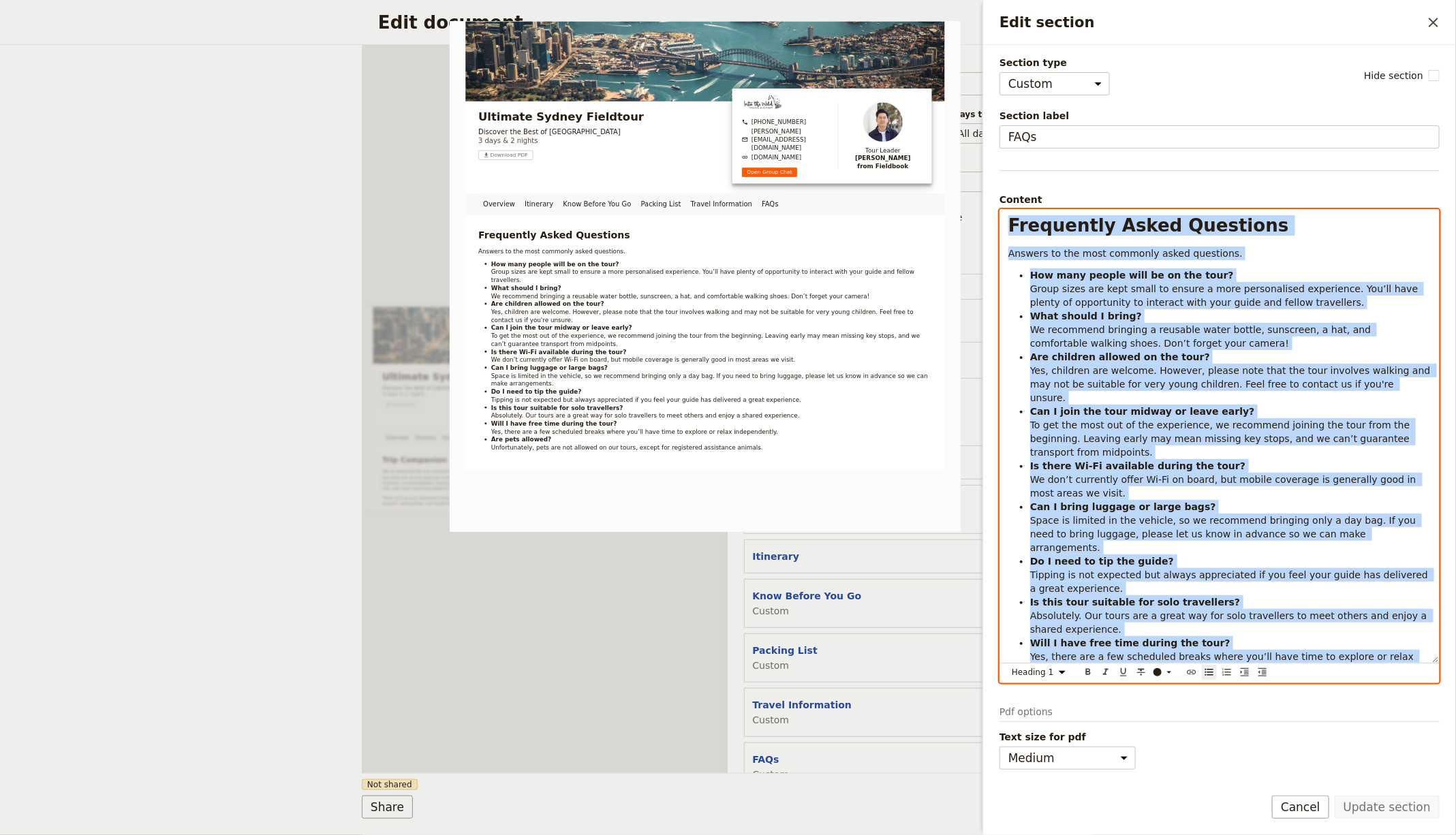
copy div "Loremipsum Dolor Sitametco Adipisc el sed doei temporin utlab etdolorem. Ali en…"
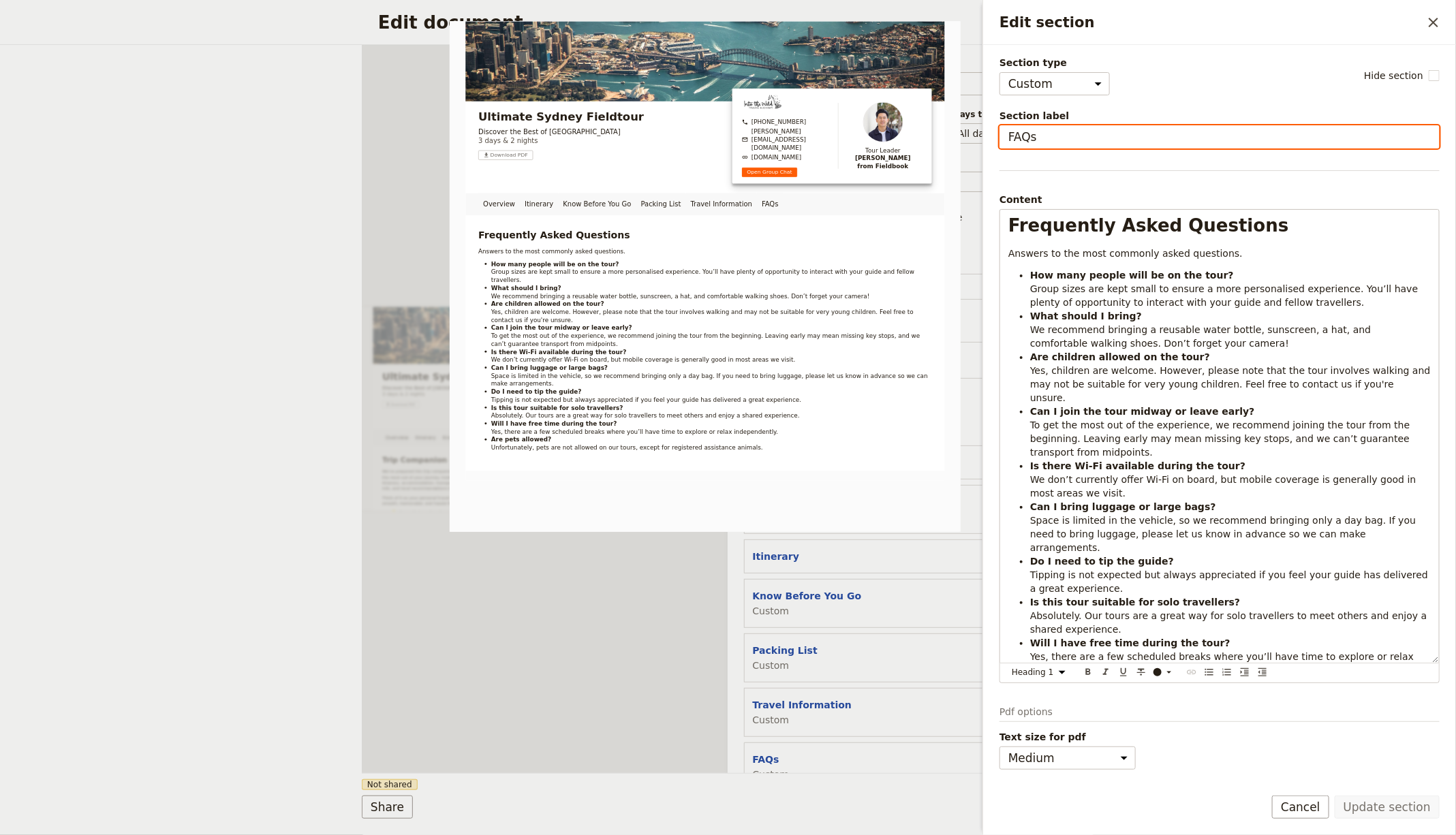
click at [1116, 129] on input "FAQs" at bounding box center [1219, 137] width 440 height 23
click at [843, 643] on div "Packing List Custom" at bounding box center [902, 658] width 299 height 29
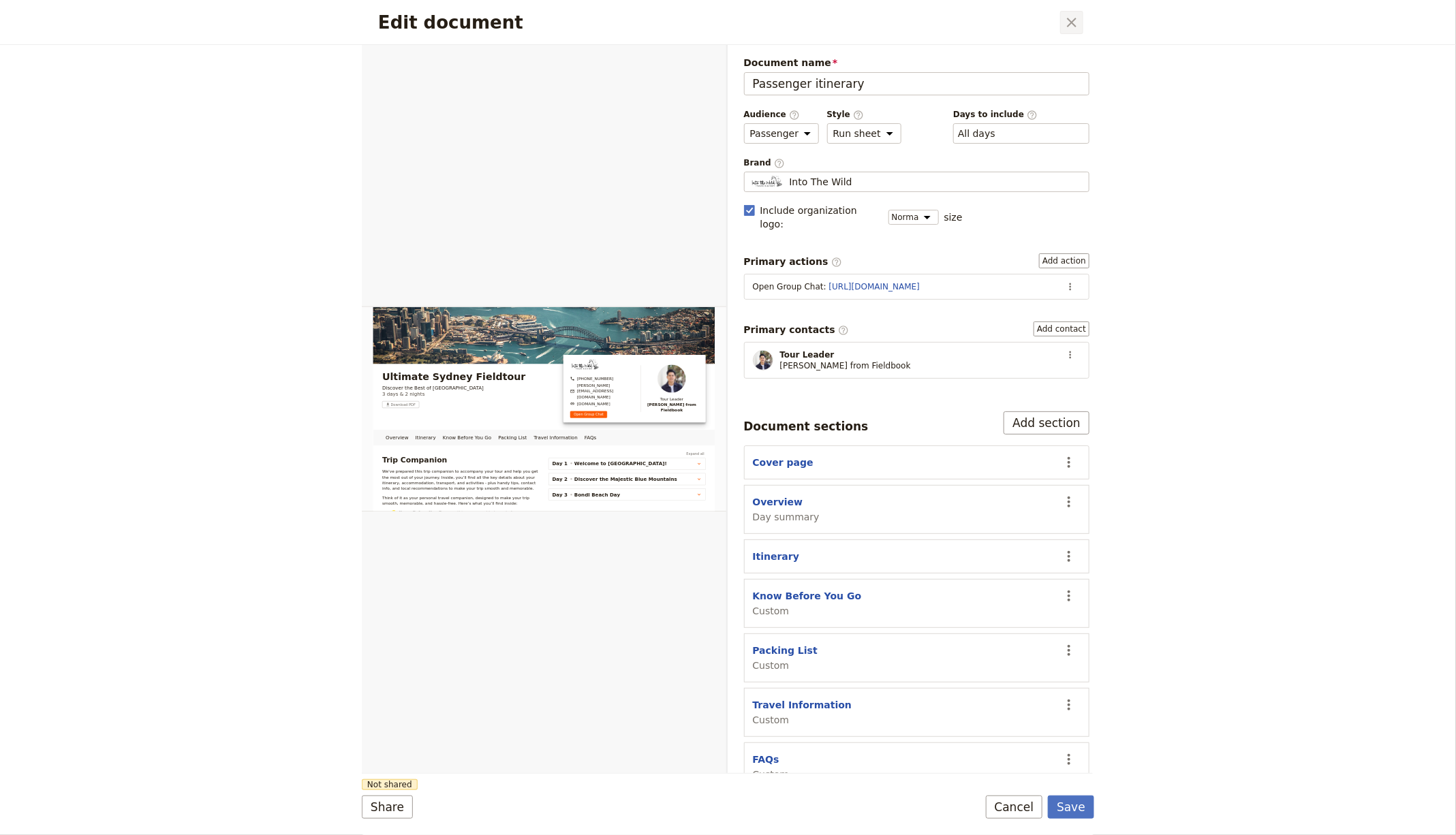
click at [1070, 28] on icon "Close dialog" at bounding box center [1071, 22] width 17 height 17
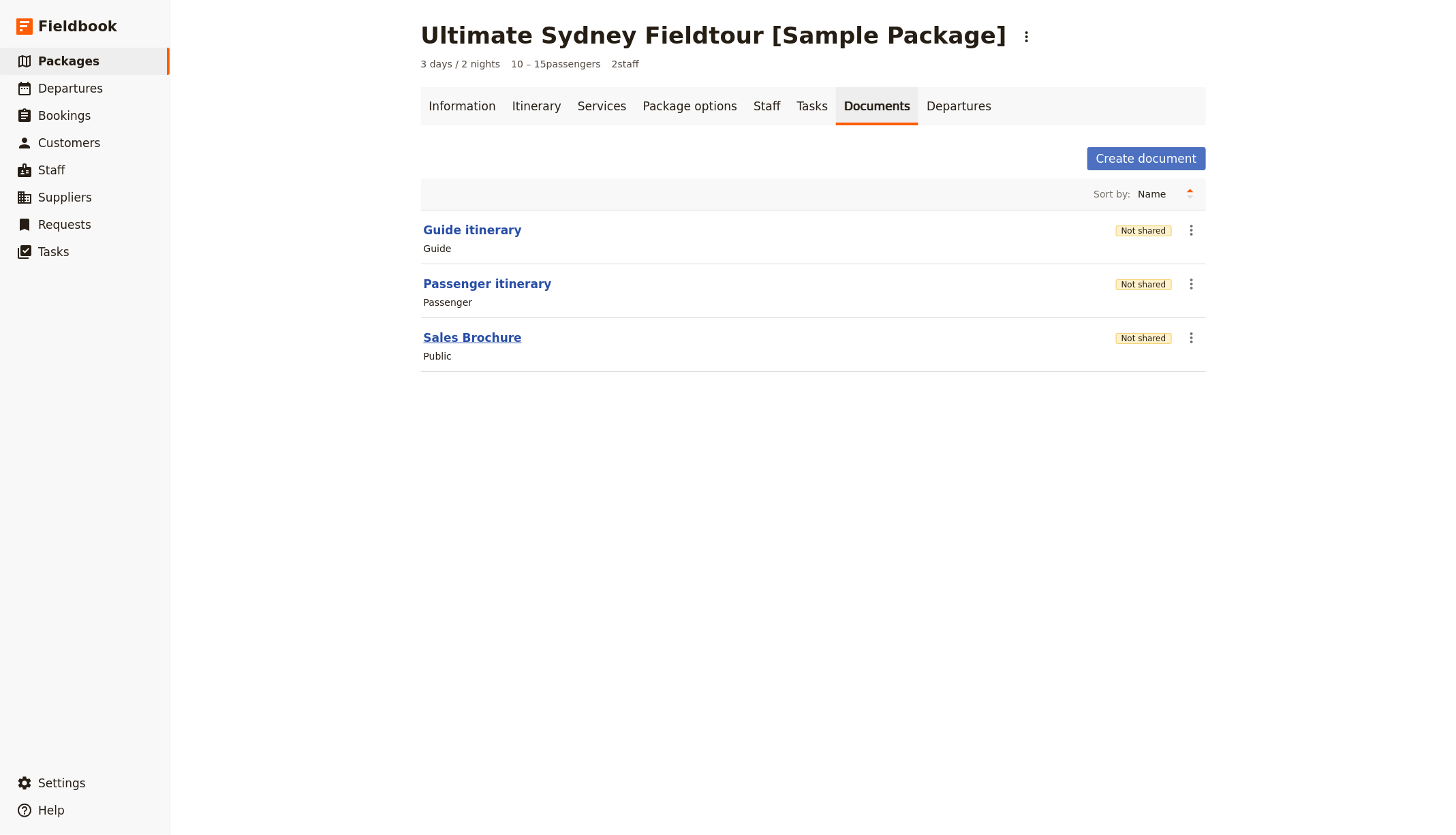
click at [487, 333] on button "Sales Brochure" at bounding box center [473, 338] width 98 height 17
select select "DEFAULT"
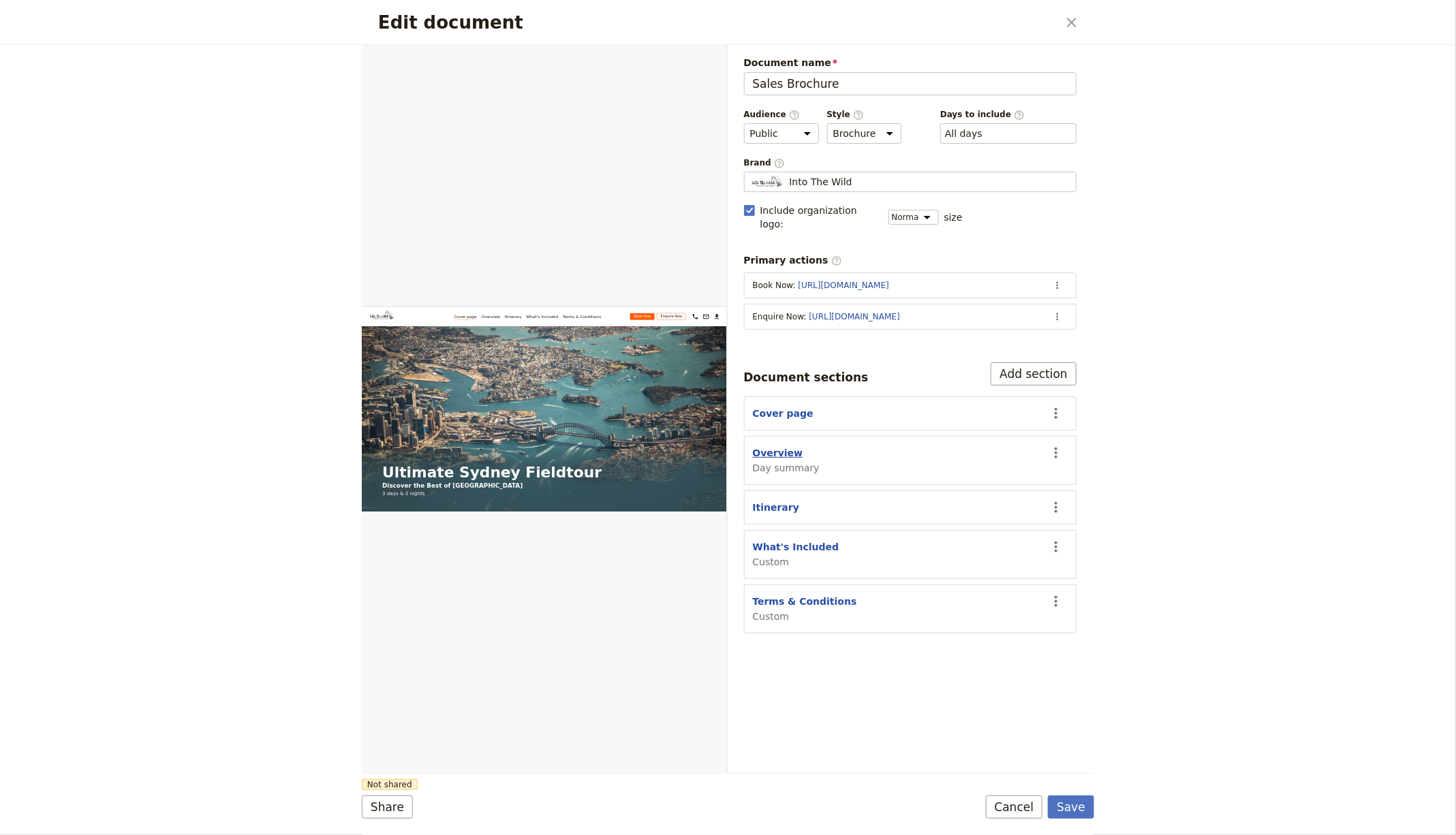
click at [765, 446] on button "Overview" at bounding box center [778, 453] width 51 height 13
select select "DAY_SUMMARY"
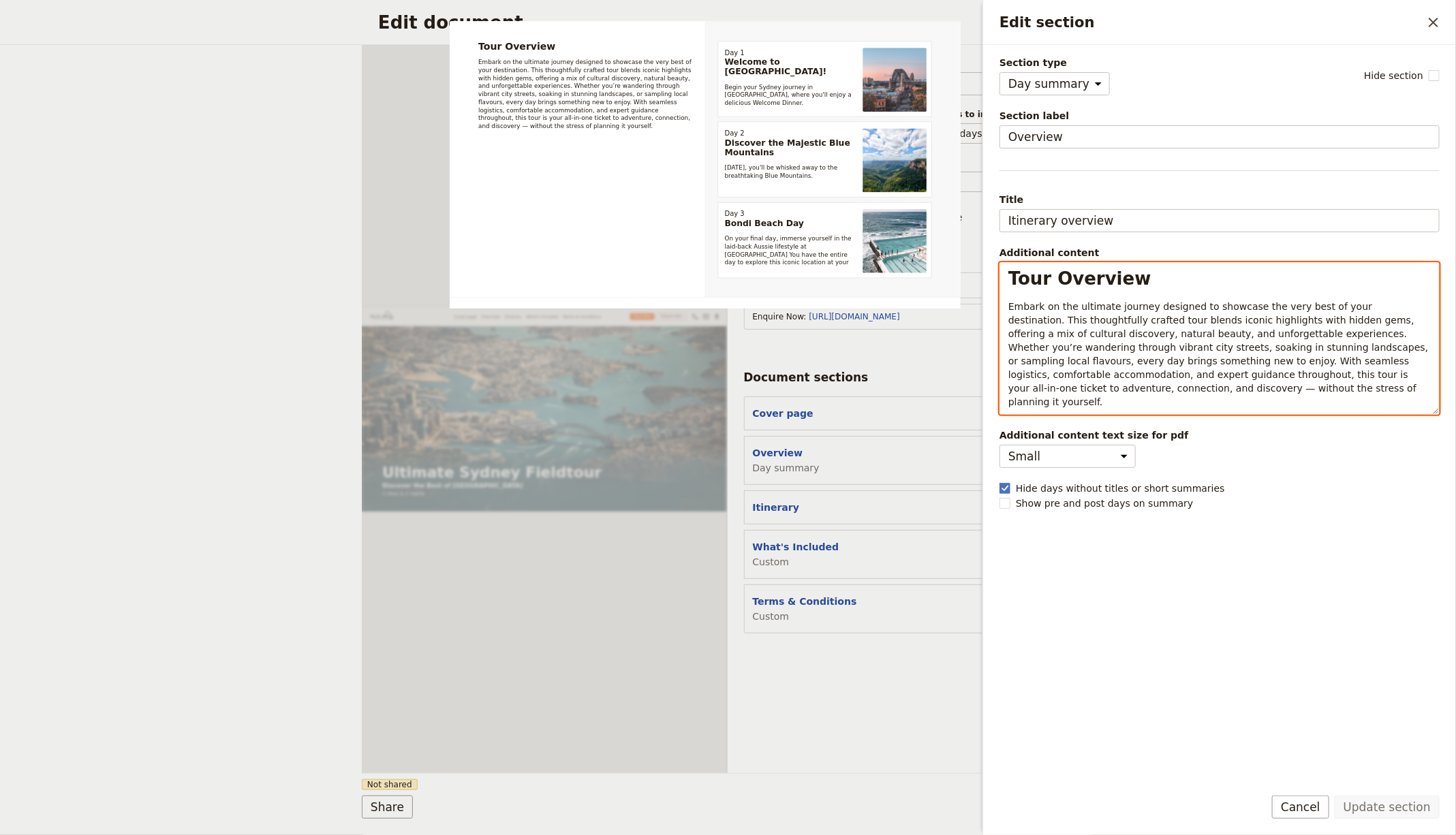
click at [1146, 372] on span "Embark on the ultimate journey designed to showcase the very best of your desti…" at bounding box center [1220, 354] width 423 height 106
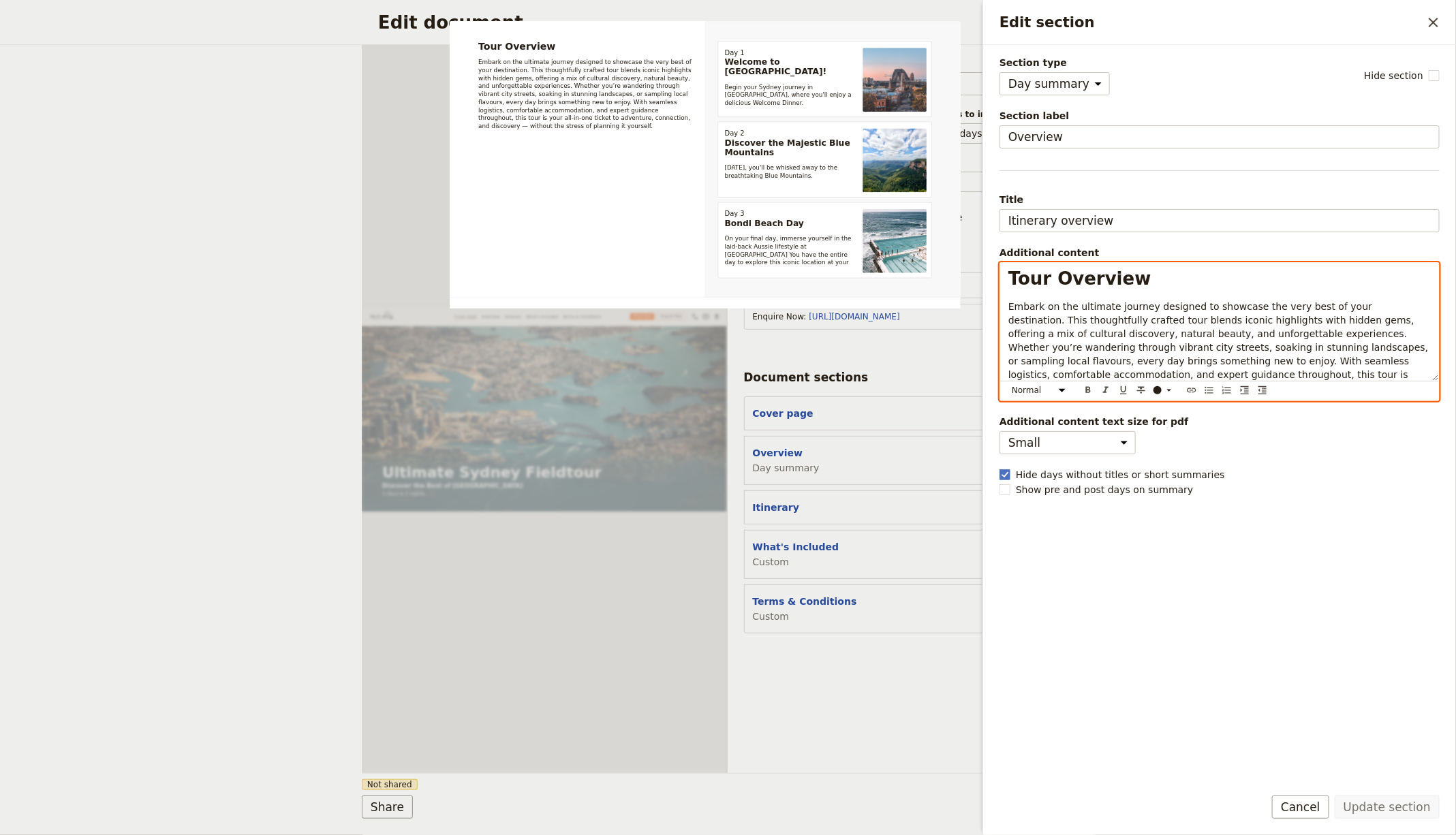
select select "h1"
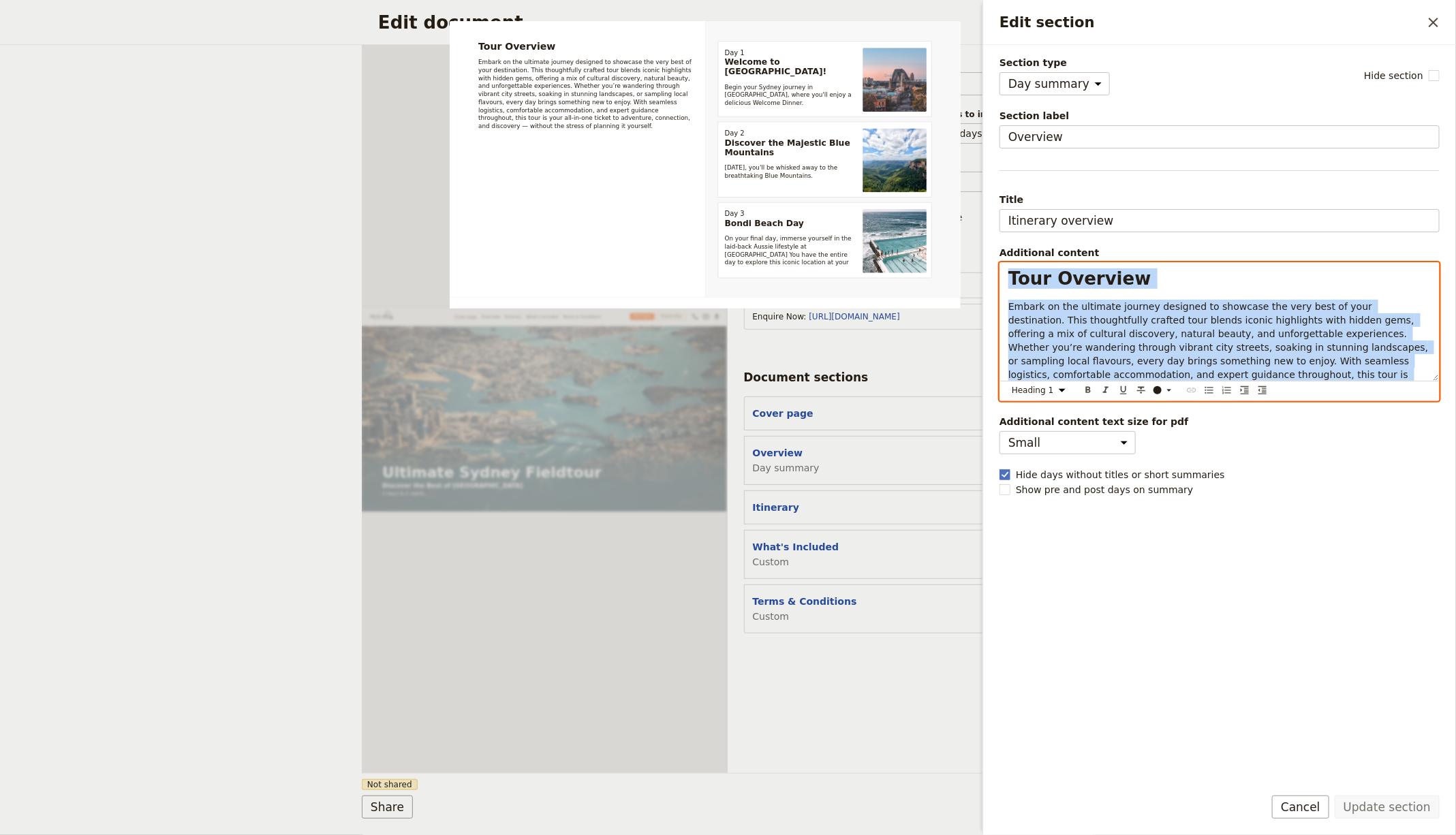
copy div "Tour Overview Embark on the ultimate journey designed to showcase the very best…"
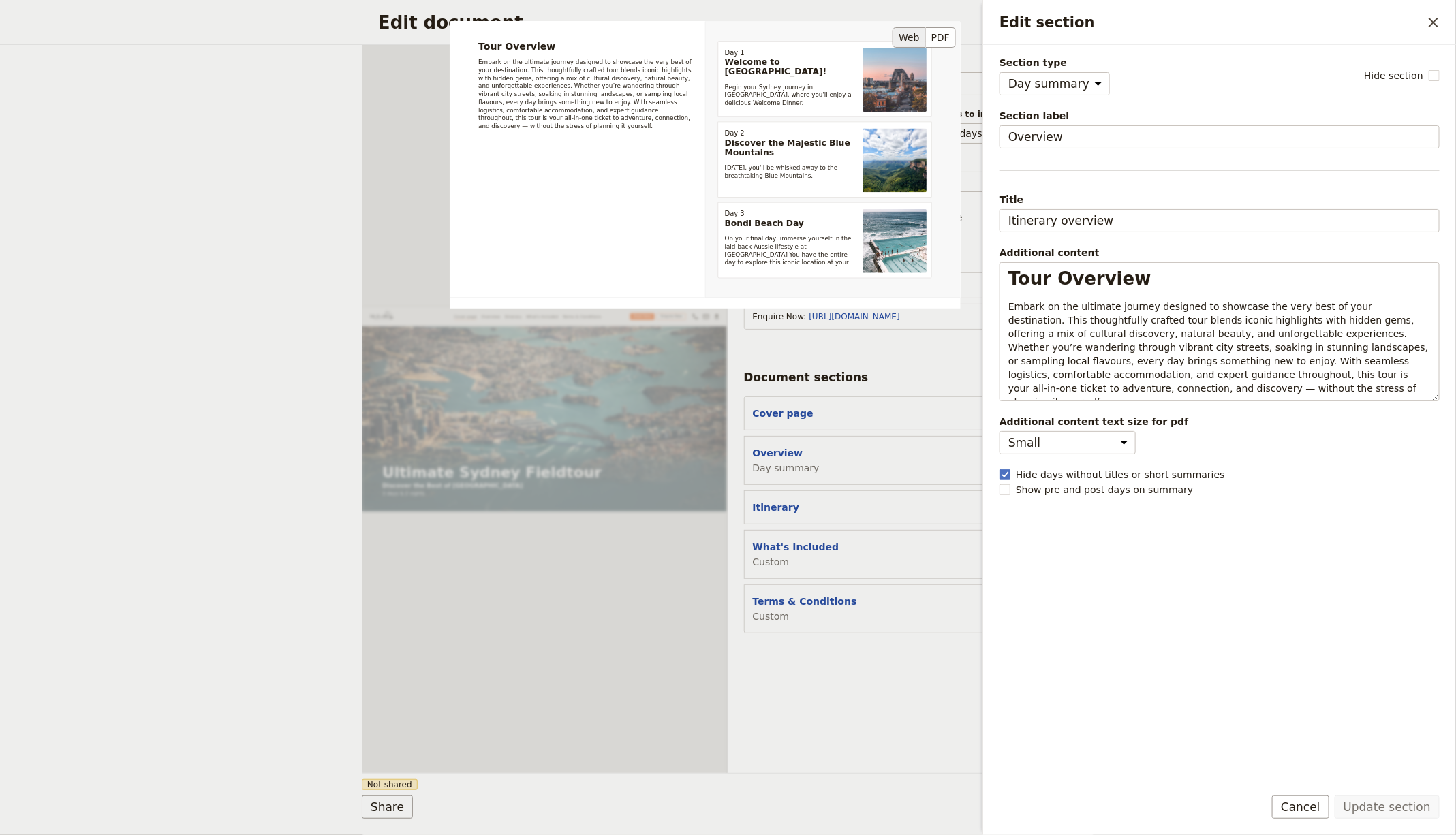
click at [856, 519] on div "Tour Overview Embark on the ultimate journey designed to showcase the very best…" at bounding box center [705, 276] width 511 height 511
click at [790, 529] on div "Tour Overview Embark on the ultimate journey designed to showcase the very best…" at bounding box center [705, 276] width 511 height 511
click at [791, 526] on div "Tour Overview Embark on the ultimate journey designed to showcase the very best…" at bounding box center [705, 276] width 511 height 511
click at [885, 600] on div "Terms & Conditions Custom" at bounding box center [896, 609] width 287 height 29
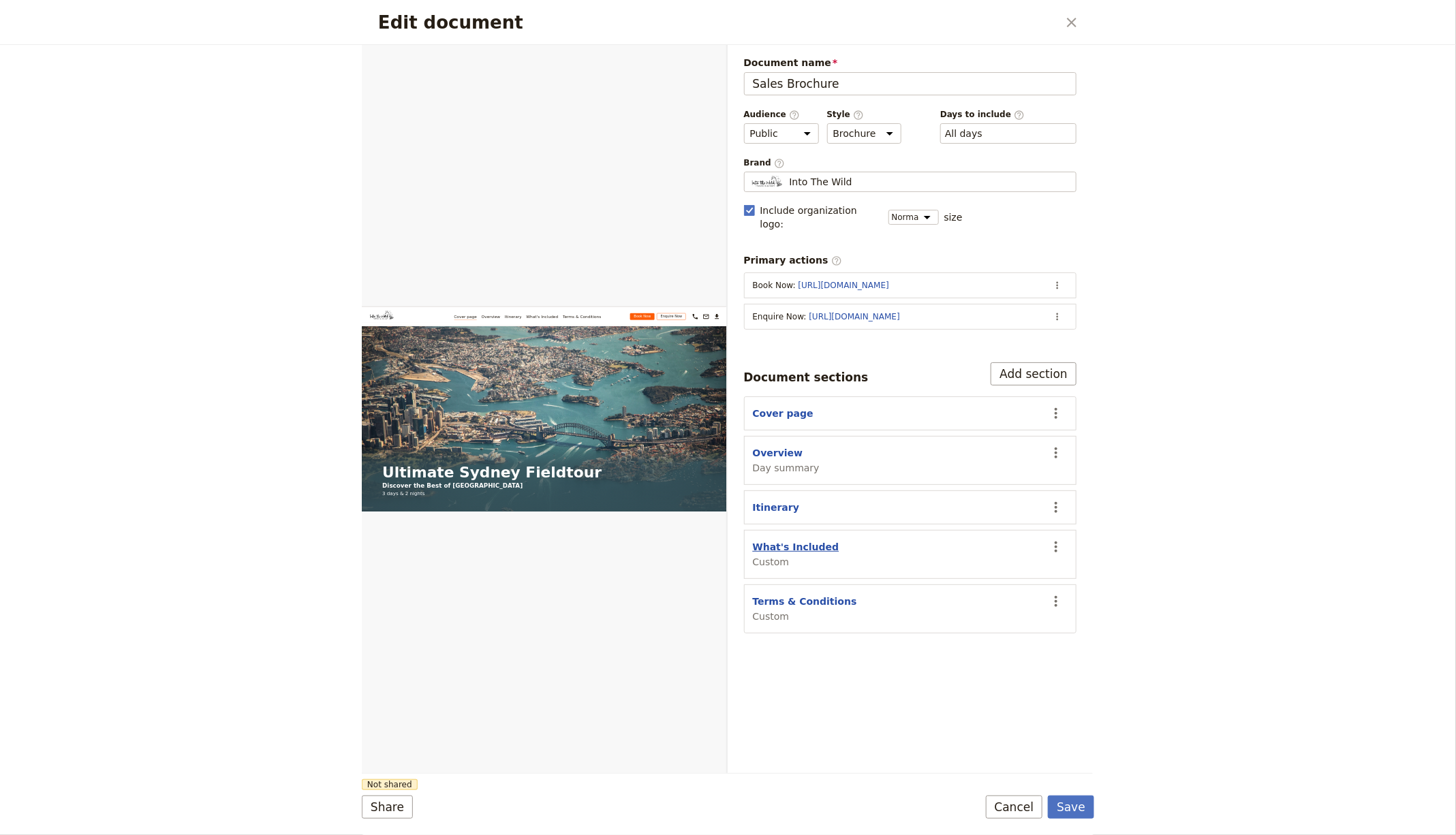
click at [765, 540] on button "What's Included" at bounding box center [796, 546] width 86 height 13
select select "CUSTOM"
select select "default"
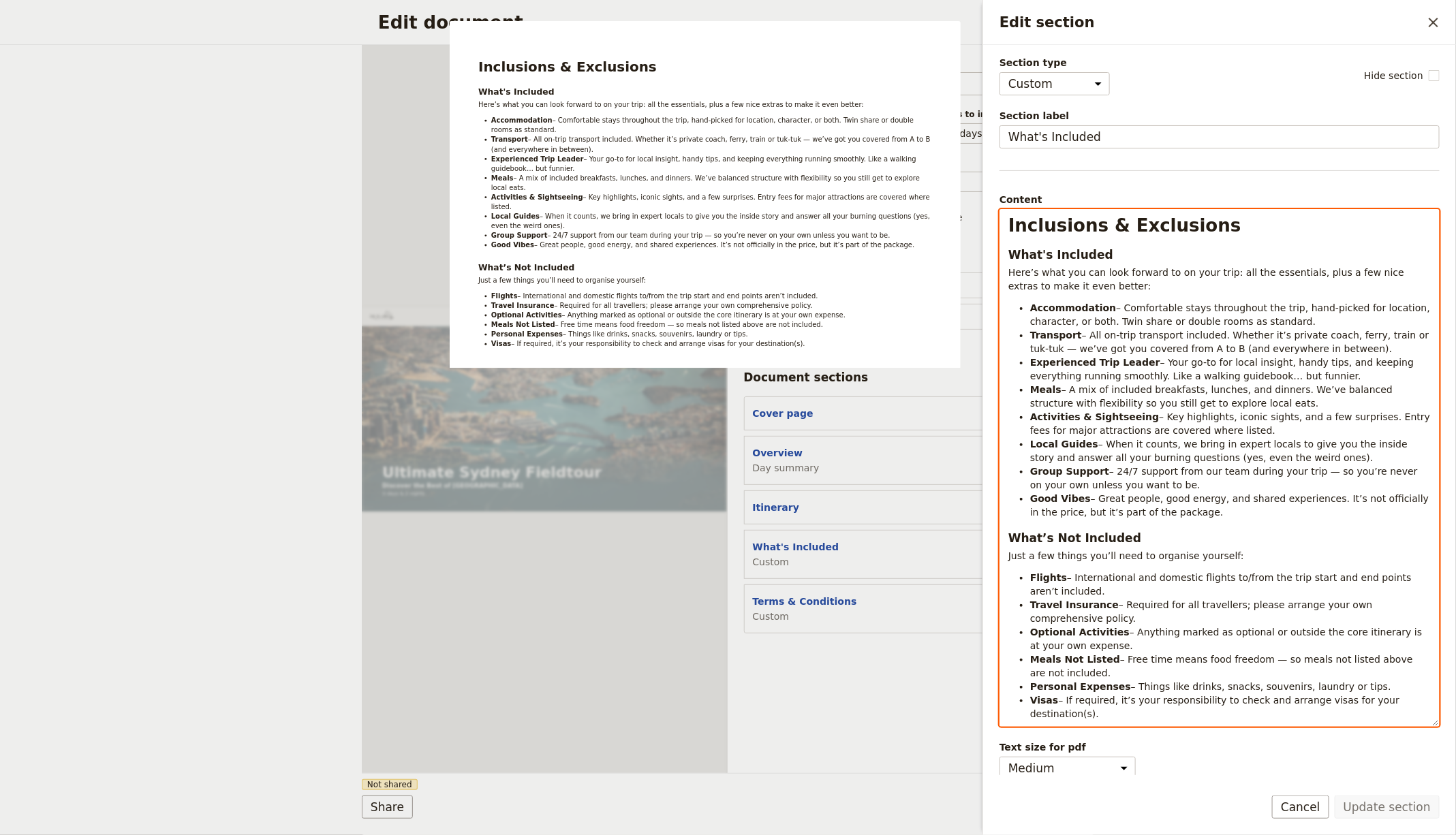
click at [1191, 294] on div "Inclusions & Exclusions What's Included Here’s what you can look forward to on …" at bounding box center [1219, 468] width 439 height 517
copy div "Loremipsum & Dolorsitam Cons'a Elitsedd Eius’t inci utl etd magn aliquae ad mi …"
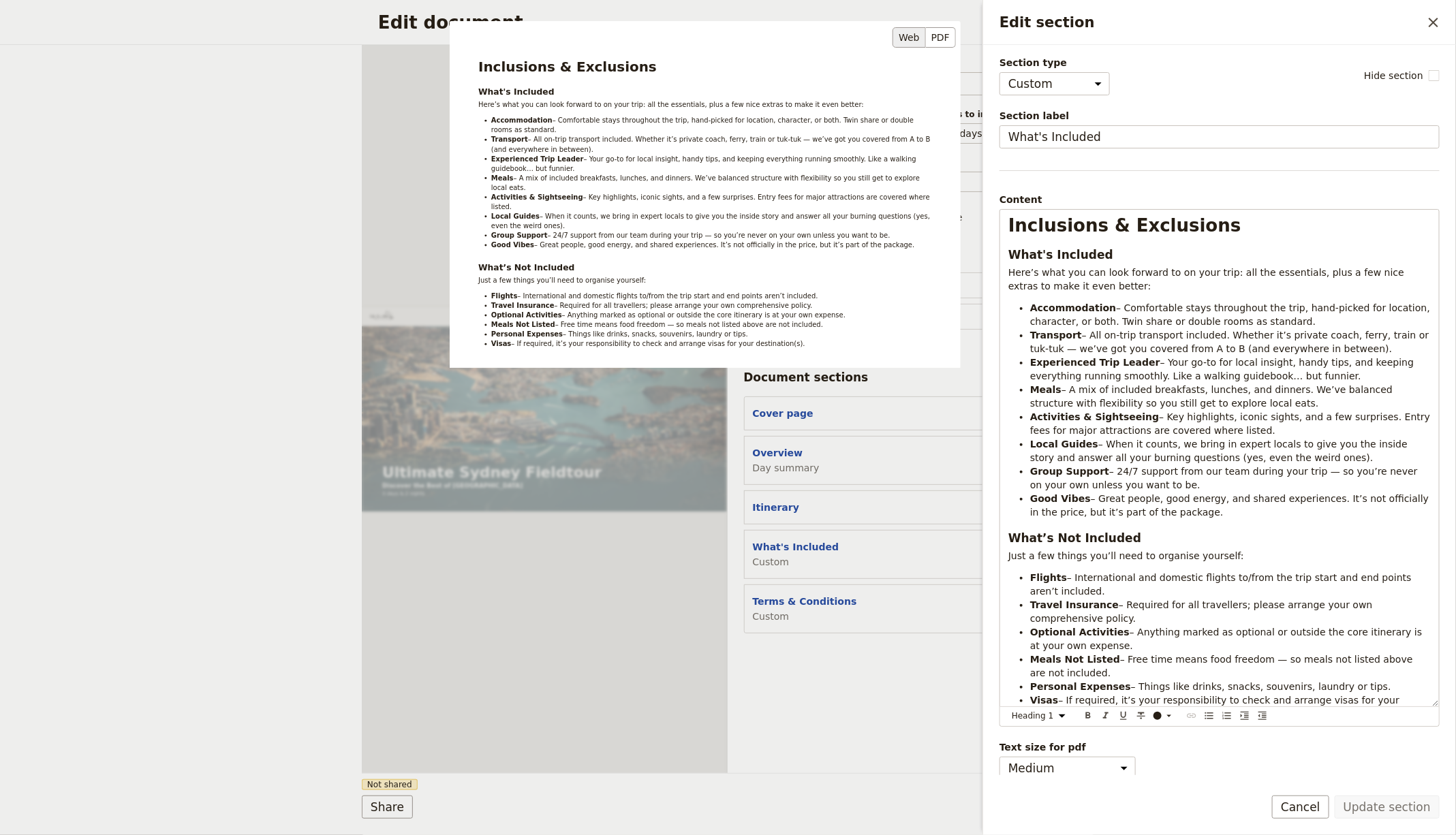
drag, startPoint x: 769, startPoint y: 415, endPoint x: 773, endPoint y: 423, distance: 8.9
click at [769, 415] on div "Inclusions & Exclusions What's Included Here’s what you can look forward to on …" at bounding box center [705, 276] width 511 height 511
drag, startPoint x: 775, startPoint y: 425, endPoint x: 773, endPoint y: 433, distance: 8.2
click at [775, 426] on div "Inclusions & Exclusions What's Included Here’s what you can look forward to on …" at bounding box center [705, 276] width 511 height 511
click at [773, 433] on div "Inclusions & Exclusions What's Included Here’s what you can look forward to on …" at bounding box center [705, 276] width 511 height 511
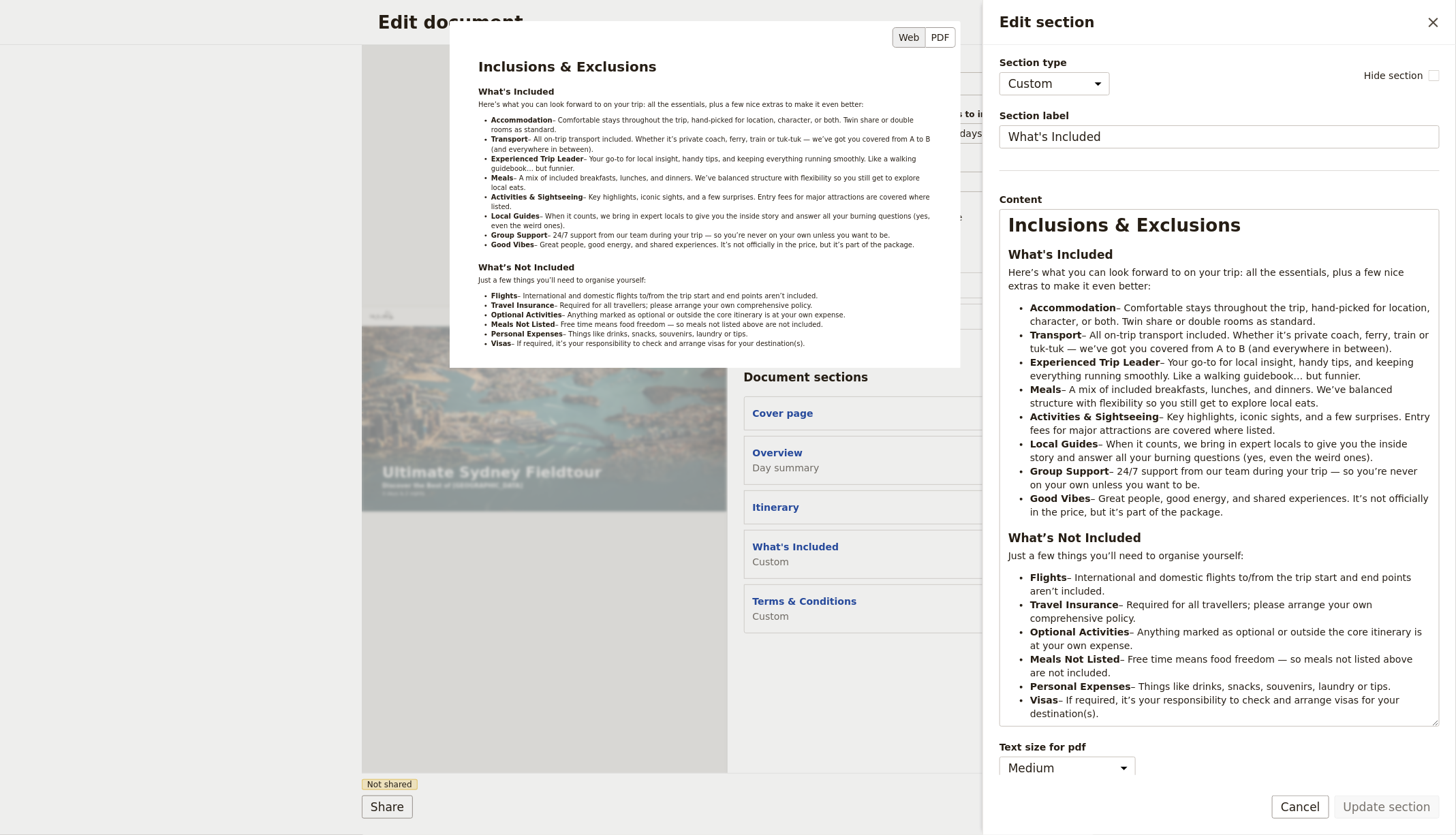
click at [771, 434] on div "Inclusions & Exclusions What's Included Here’s what you can look forward to on …" at bounding box center [705, 276] width 511 height 511
click at [775, 432] on div "Inclusions & Exclusions What's Included Here’s what you can look forward to on …" at bounding box center [705, 276] width 511 height 511
click at [829, 440] on div "Inclusions & Exclusions What's Included Here’s what you can look forward to on …" at bounding box center [705, 276] width 511 height 511
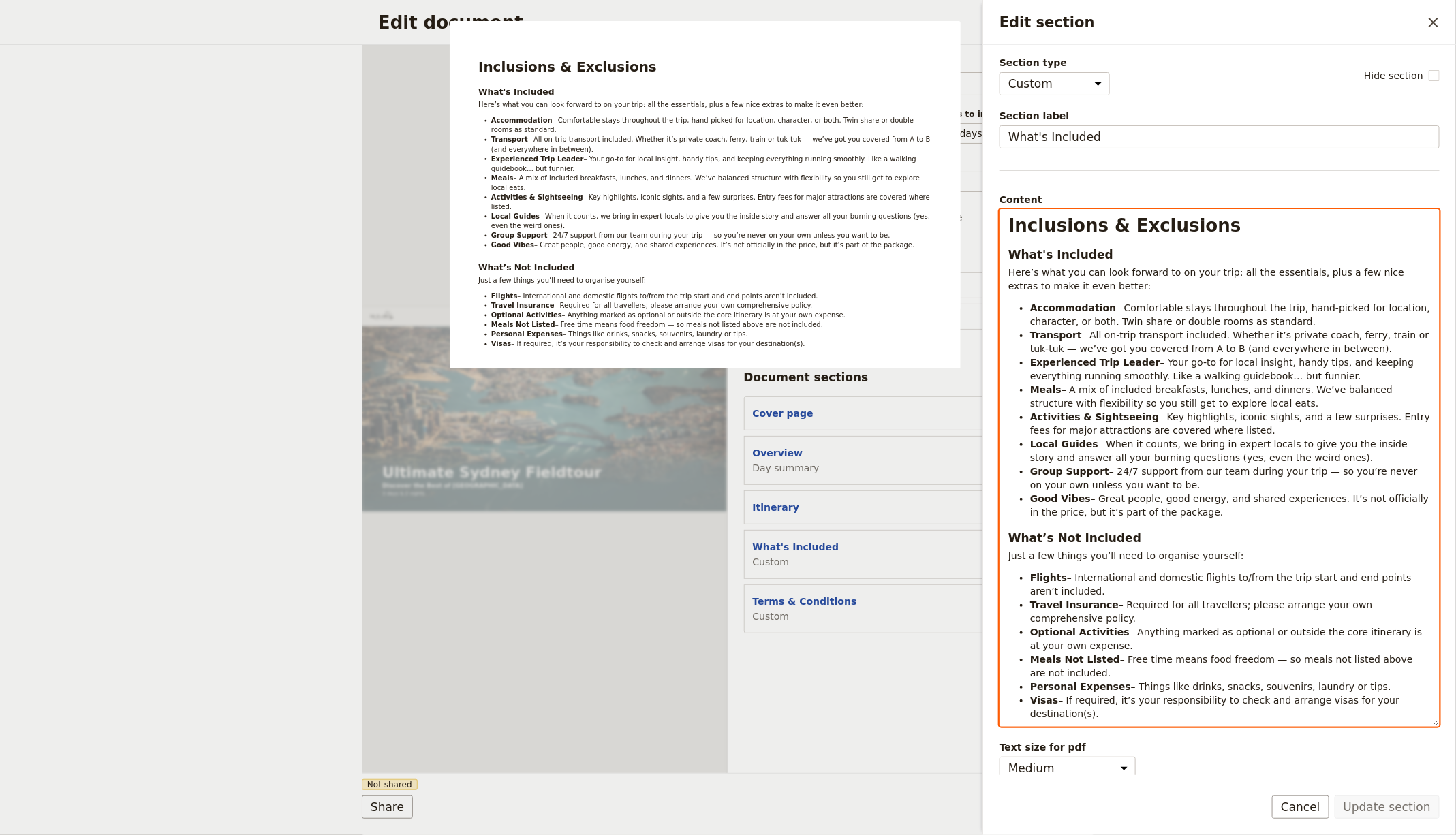
click at [1115, 342] on span "– All on-trip transport included. Whether it’s private coach, ferry, train or t…" at bounding box center [1230, 342] width 402 height 25
select select "h1"
copy div "Loremipsum & Dolorsitam Cons'a Elitsedd Eius’t inci utl etd magn aliquae ad mi …"
drag, startPoint x: 842, startPoint y: 674, endPoint x: 830, endPoint y: 629, distance: 46.6
click at [842, 673] on div "Document name Sales Brochure Preview Audience ​ Public Passenger Guide Style ​ …" at bounding box center [910, 409] width 366 height 728
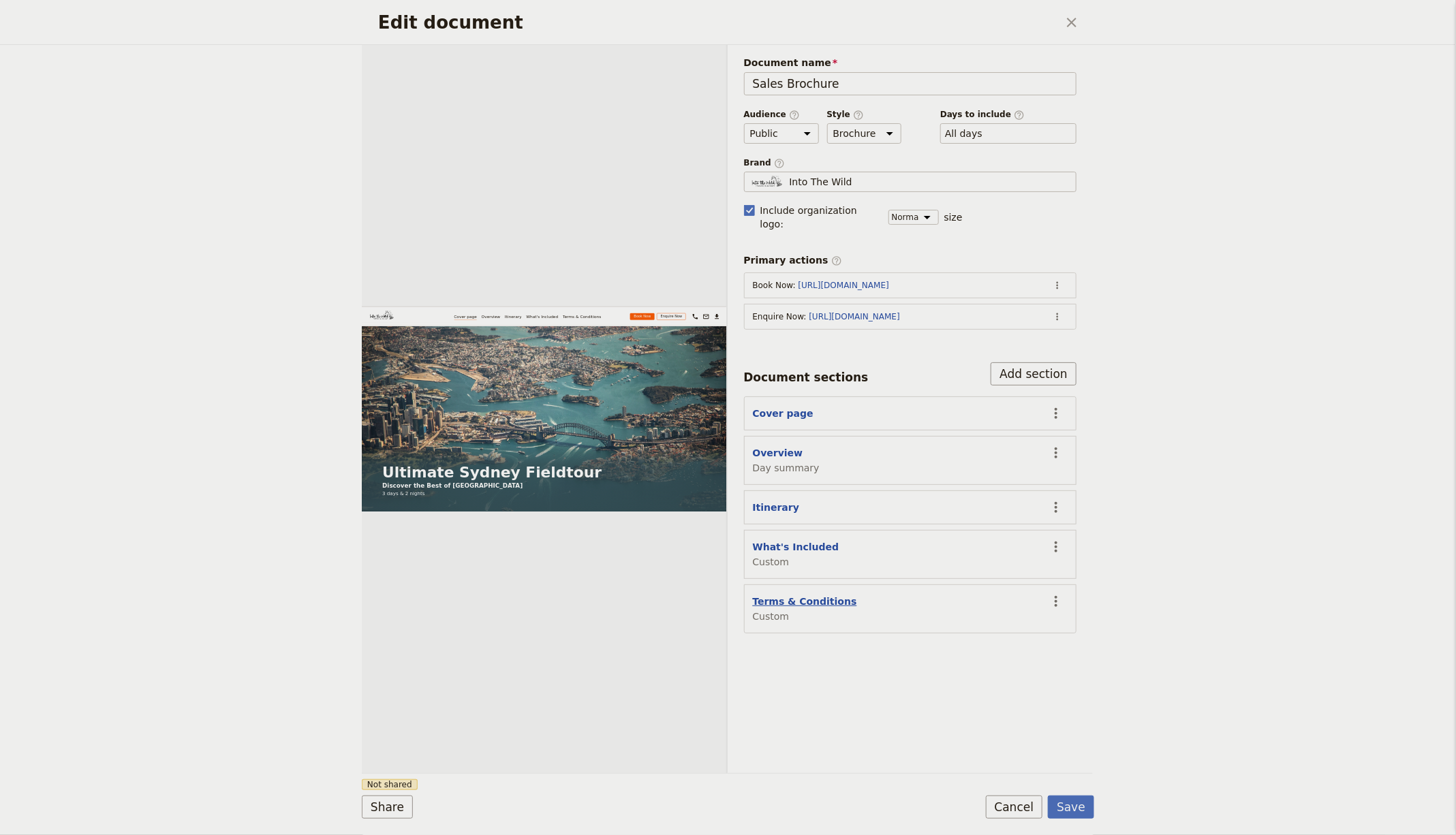
click at [798, 595] on button "Terms & Conditions" at bounding box center [805, 601] width 104 height 13
select select "CUSTOM"
select select "default"
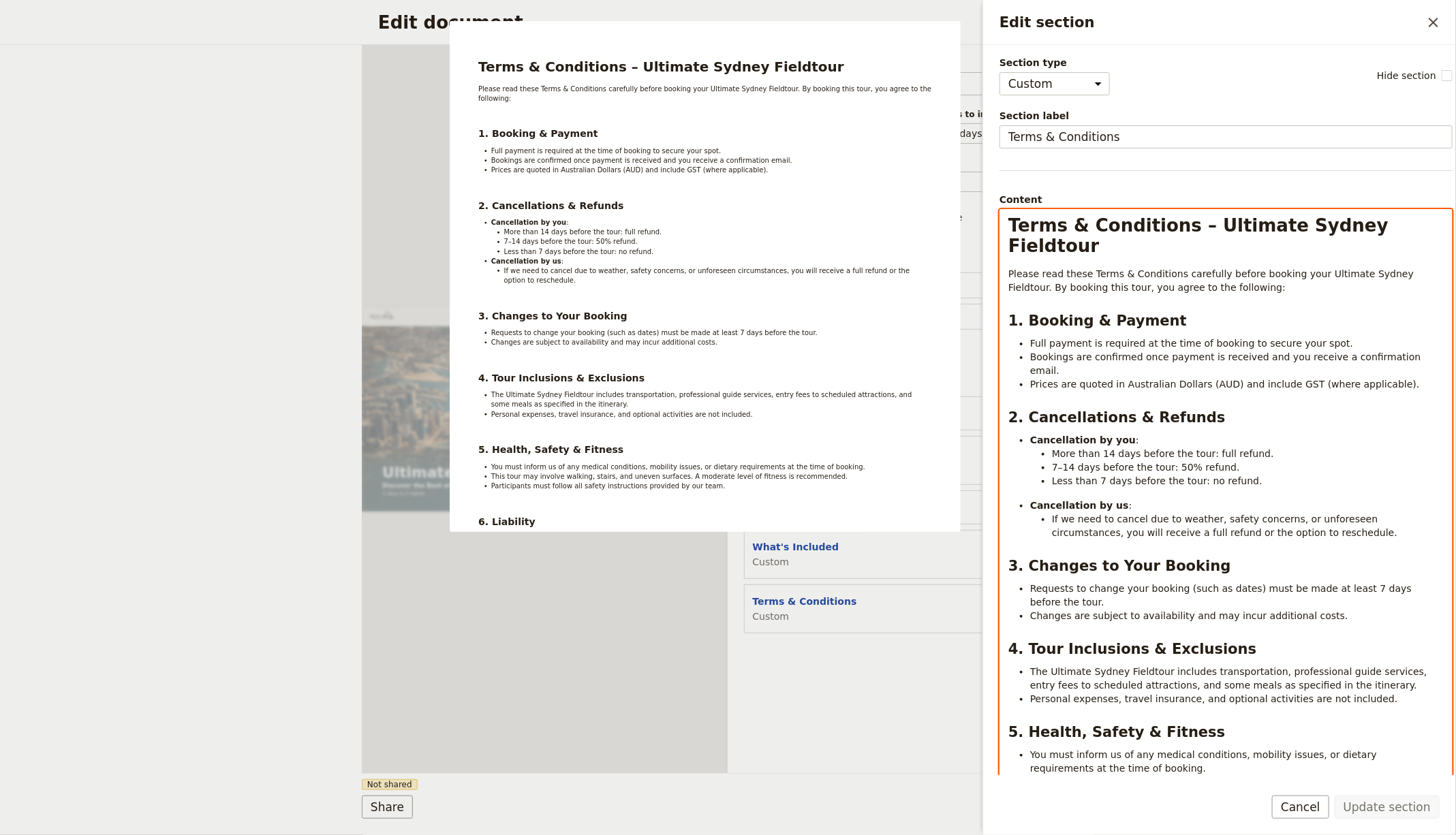
click at [1139, 352] on span "Bookings are confirmed once payment is received and you receive a confirmation …" at bounding box center [1226, 364] width 394 height 25
select select "h1"
copy div "Lorem & Ipsumdolor – Sitametc Adipis Elitseddo Eiusmo temp incid Utlab & Etdolo…"
click at [812, 661] on div "Document name Sales Brochure Preview Audience ​ Public Passenger Guide Style ​ …" at bounding box center [910, 409] width 366 height 728
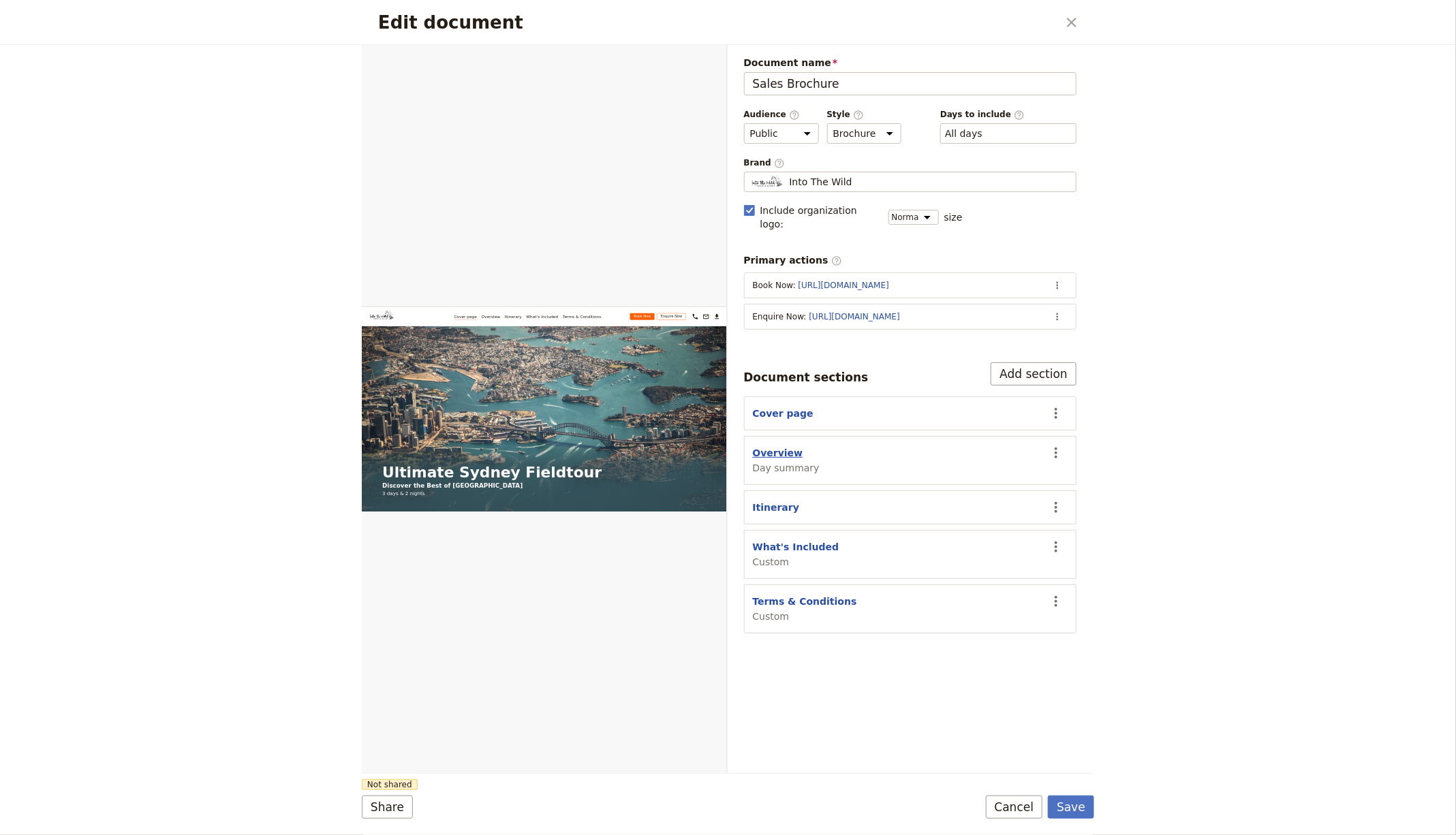
click at [786, 446] on button "Overview" at bounding box center [778, 453] width 51 height 13
select select "DAY_SUMMARY"
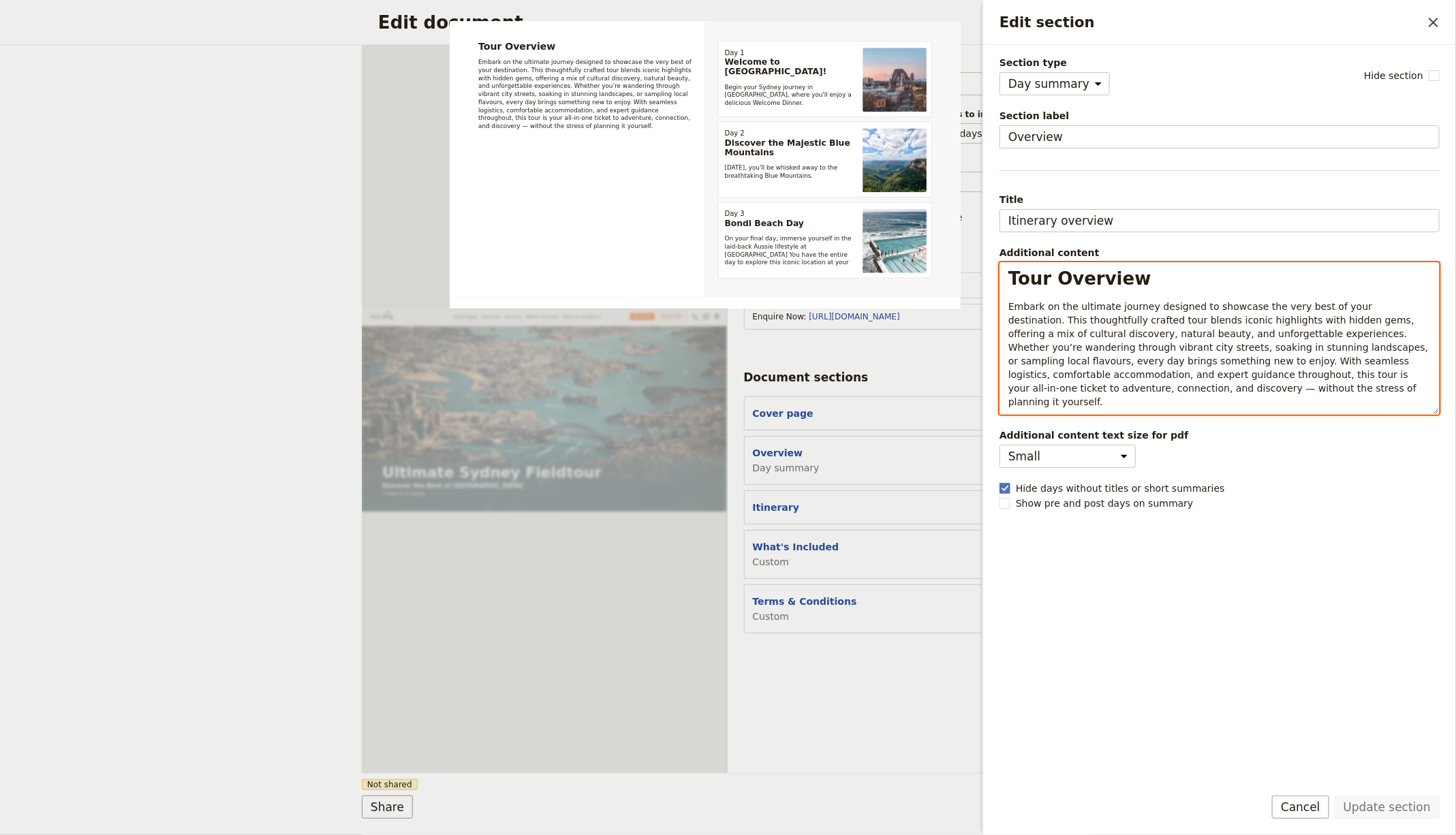
click at [1130, 395] on div "Tour Overview Embark on the ultimate journey designed to showcase the very best…" at bounding box center [1219, 338] width 440 height 153
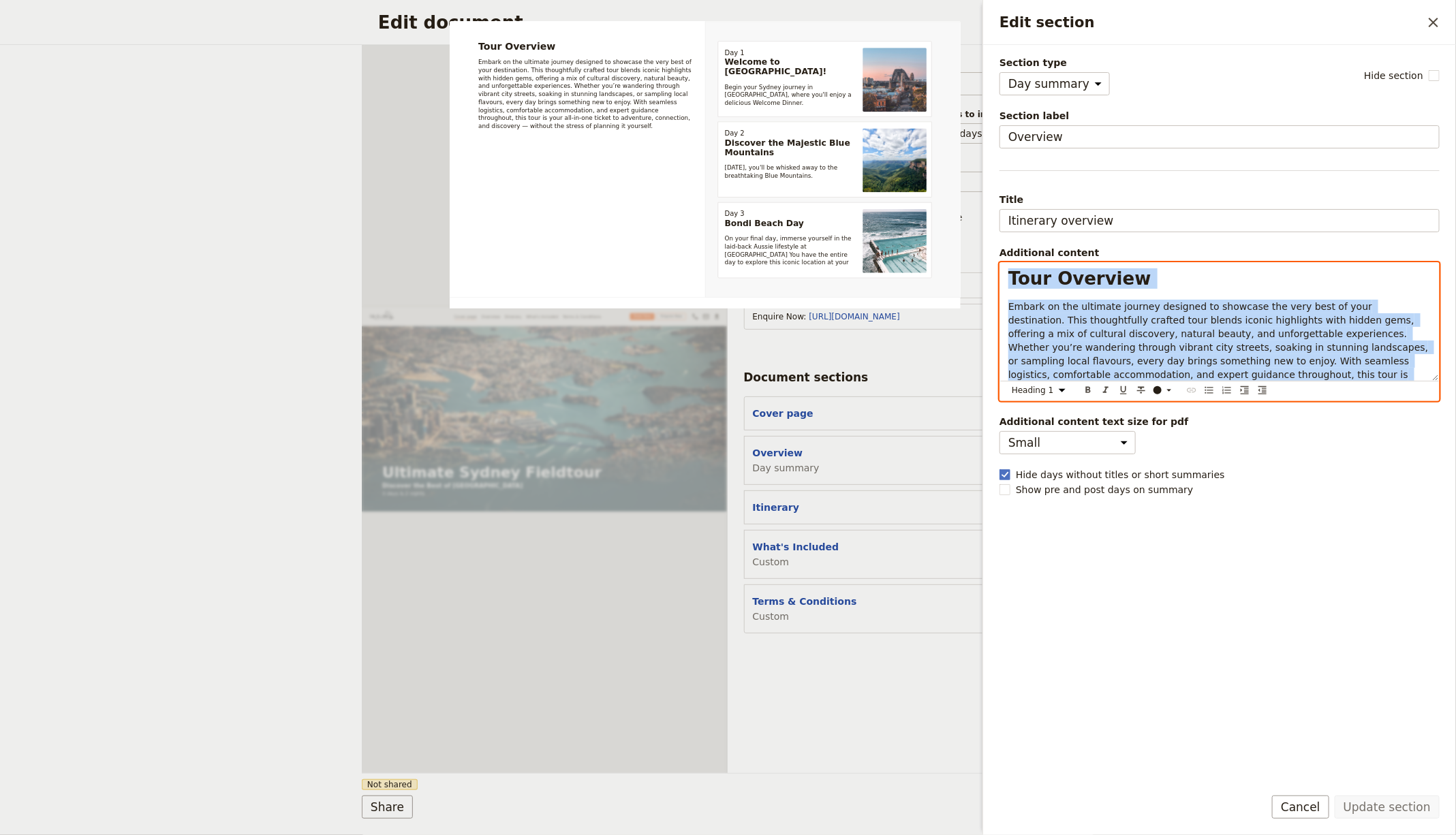
click at [1161, 324] on p "Embark on the ultimate journey designed to showcase the very best of your desti…" at bounding box center [1219, 353] width 422 height 109
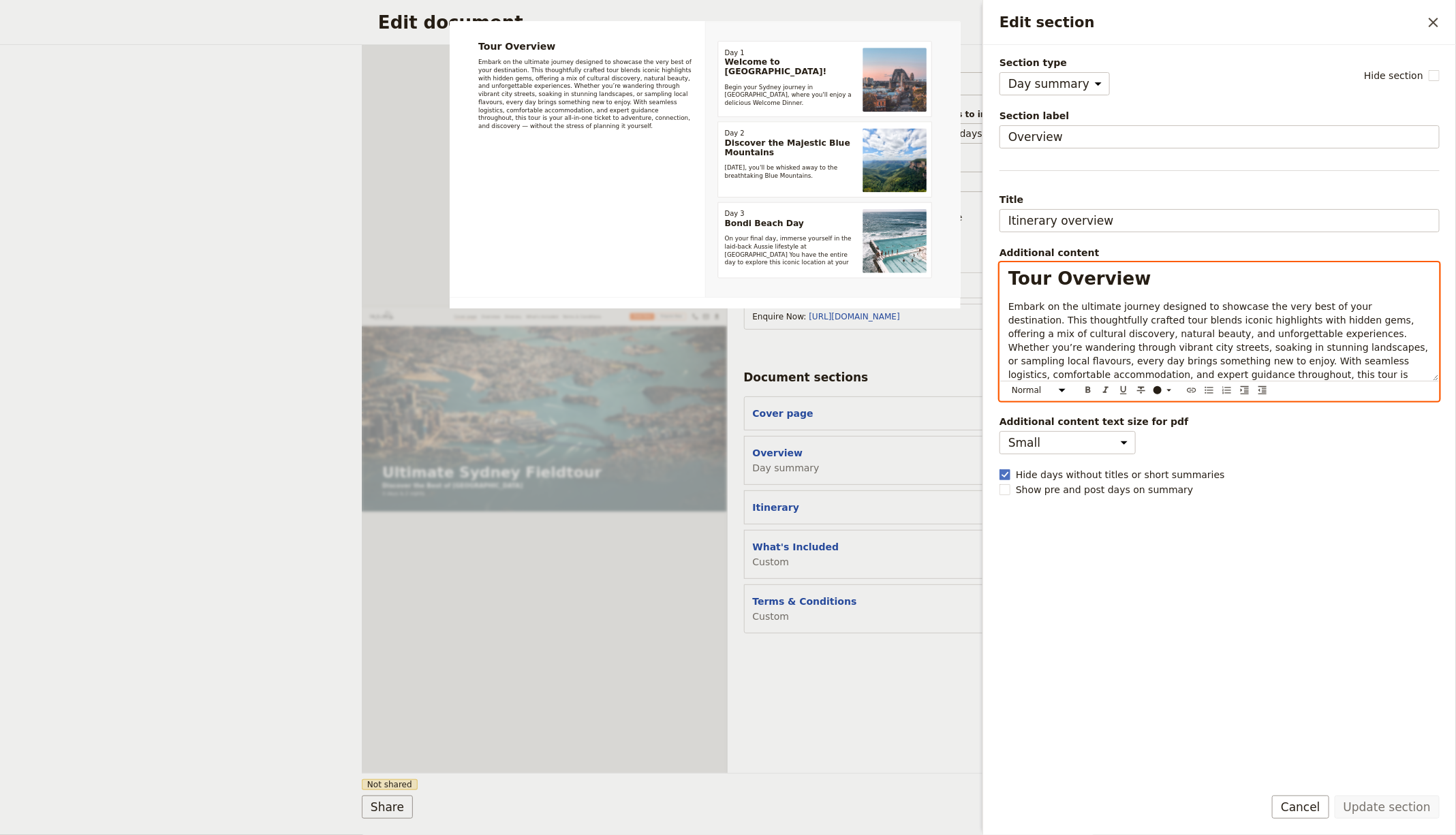
select select "h1"
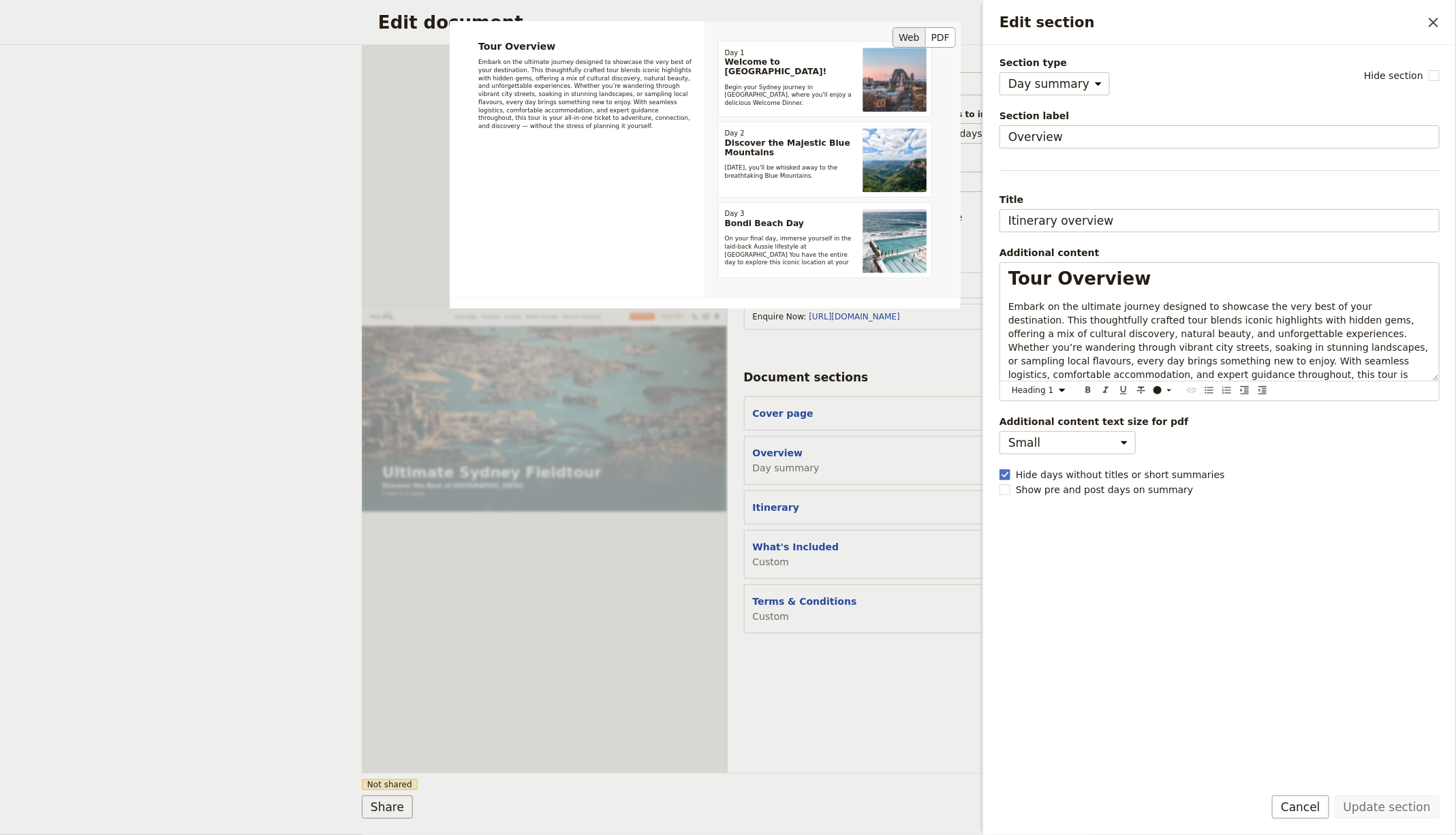
click at [506, 501] on div "Tour Overview Embark on the ultimate journey designed to showcase the very best…" at bounding box center [705, 276] width 511 height 511
click at [1046, 252] on div "Additional content" at bounding box center [1219, 253] width 440 height 13
click at [838, 390] on div "Tour Overview Embark on the ultimate journey designed to showcase the very best…" at bounding box center [705, 276] width 511 height 511
click at [779, 391] on div "Tour Overview Embark on the ultimate journey designed to showcase the very best…" at bounding box center [705, 276] width 511 height 511
click at [1425, 24] on button "​" at bounding box center [1434, 22] width 23 height 23
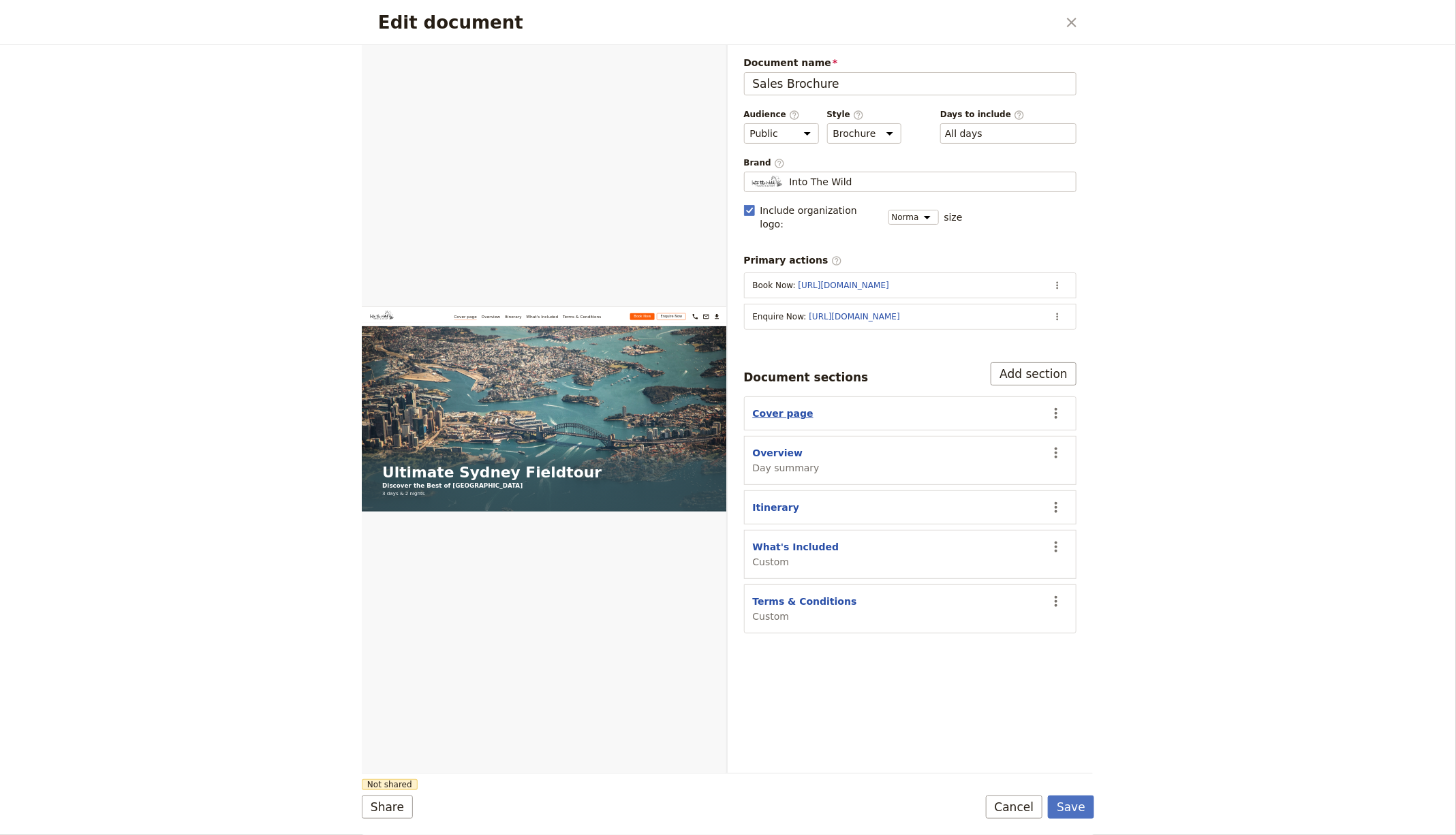
click at [777, 406] on button "Cover page" at bounding box center [783, 413] width 61 height 13
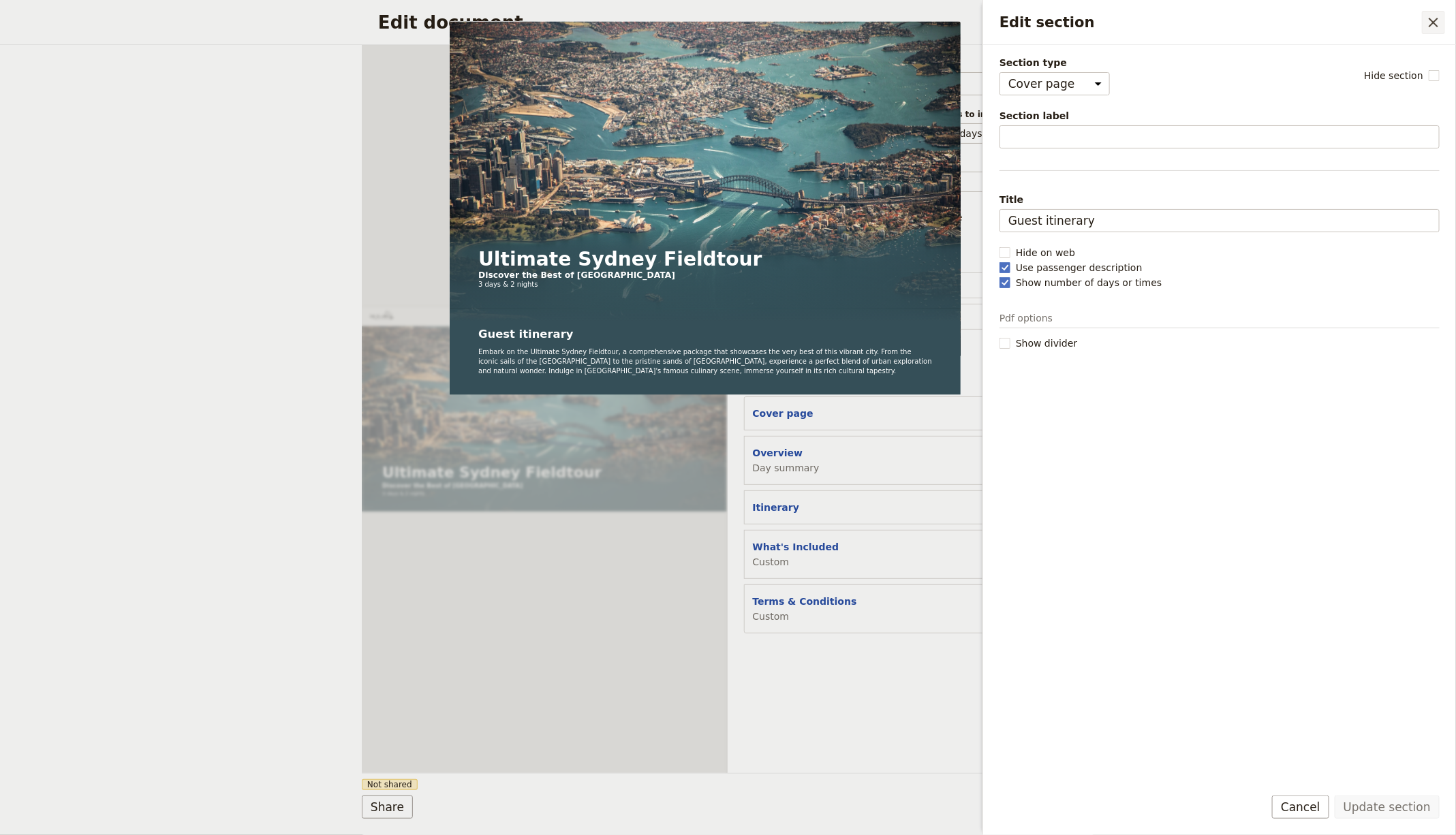
click at [1425, 20] on icon "Close drawer" at bounding box center [1434, 22] width 17 height 17
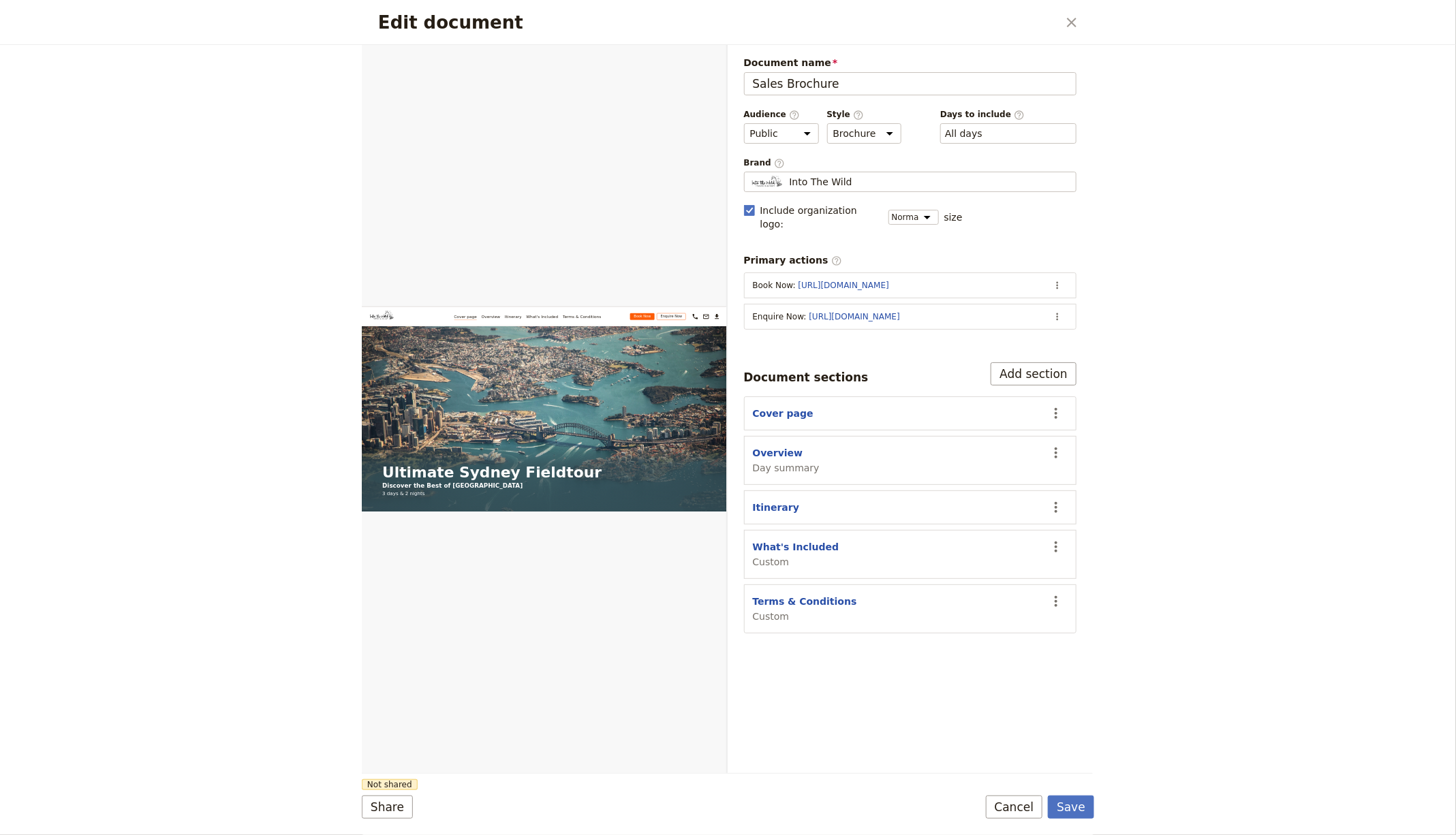
click at [1082, 37] on div "Edit document ​" at bounding box center [727, 22] width 732 height 45
click at [1072, 32] on button "​" at bounding box center [1071, 22] width 23 height 23
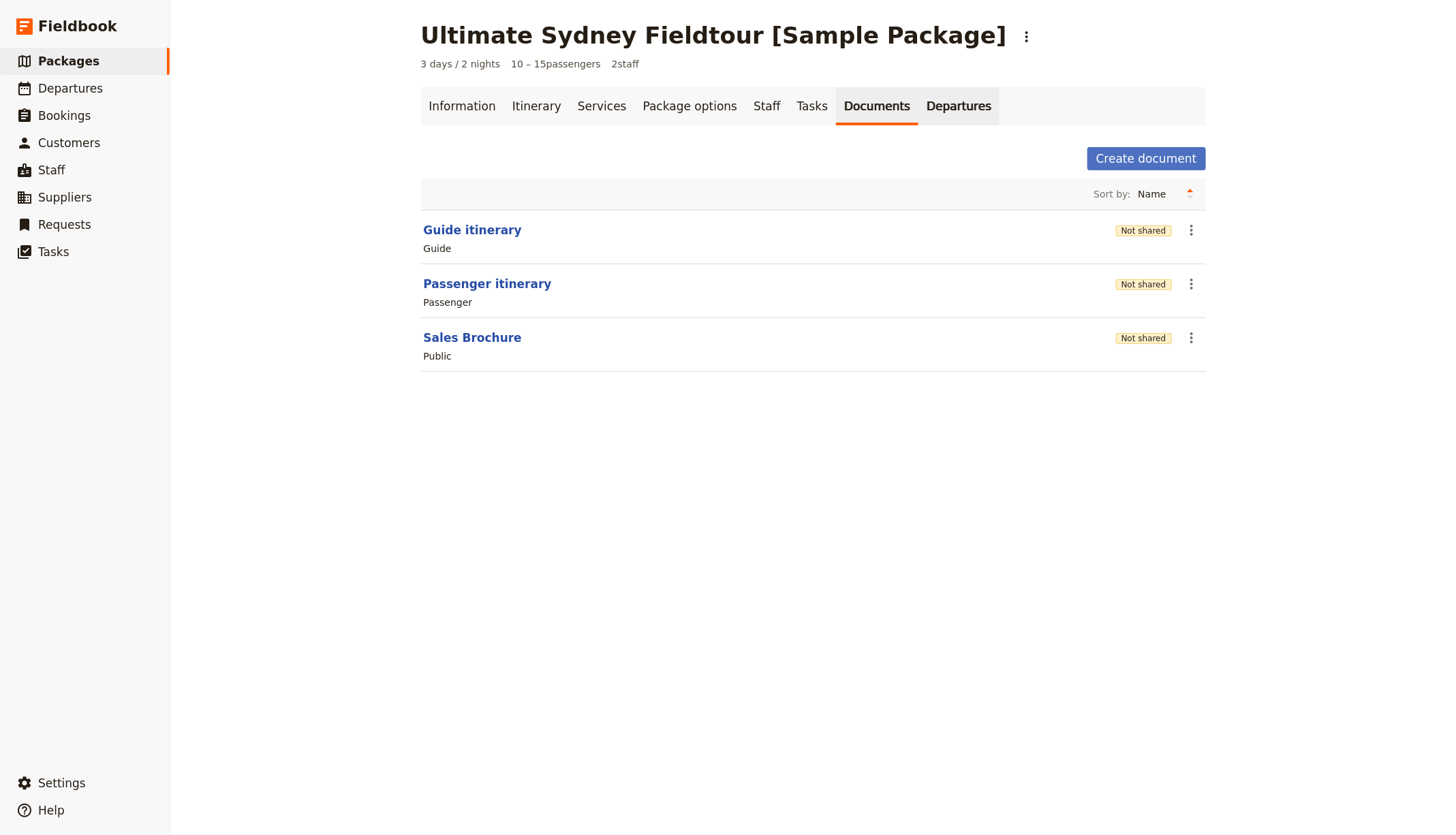
click at [918, 120] on link "Departures" at bounding box center [959, 106] width 81 height 38
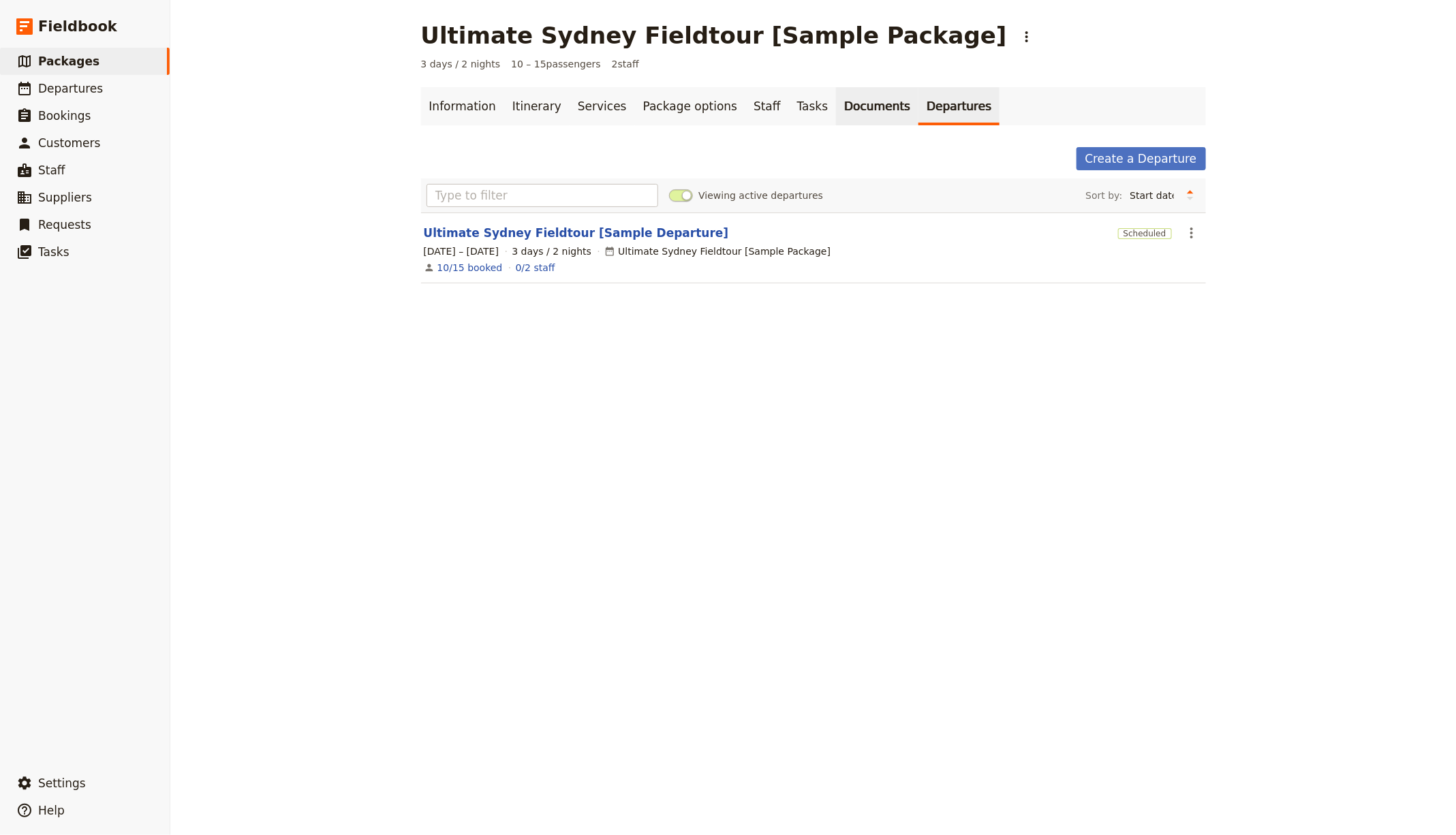
click at [842, 112] on link "Documents" at bounding box center [876, 106] width 82 height 38
